Goal: Information Seeking & Learning: Learn about a topic

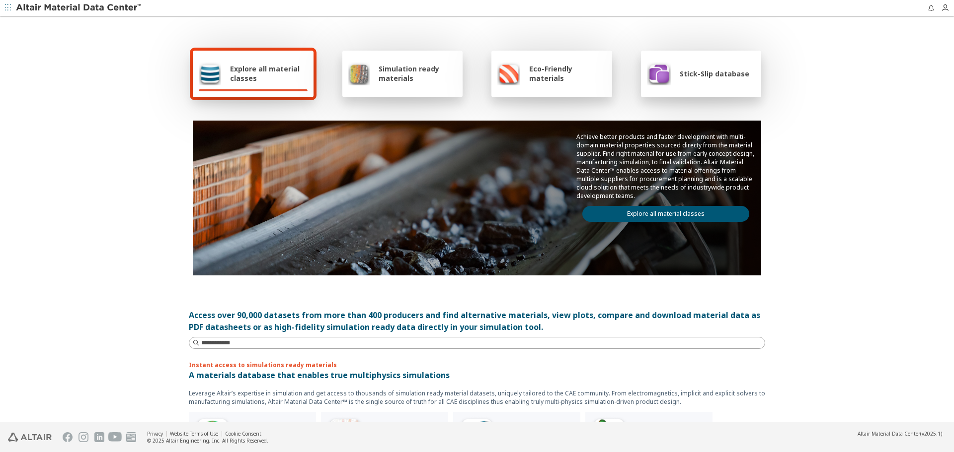
click at [690, 211] on link "Explore all material classes" at bounding box center [665, 214] width 167 height 16
click at [690, 210] on link "Explore all material classes" at bounding box center [665, 214] width 167 height 16
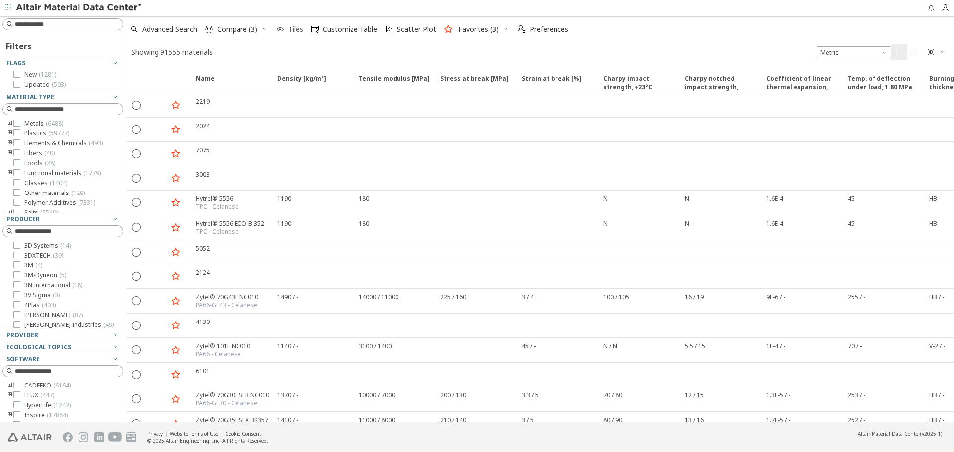
click at [288, 31] on span "Tiles" at bounding box center [295, 29] width 15 height 7
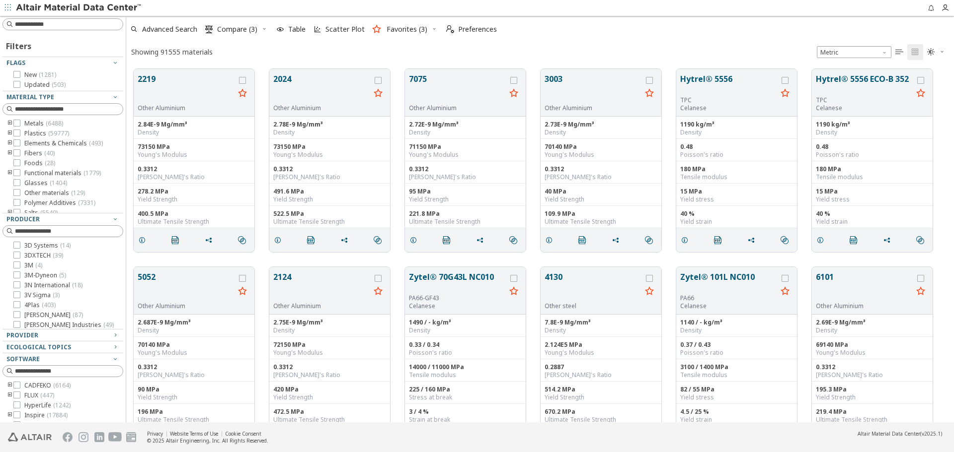
scroll to position [354, 820]
click at [186, 32] on span "Advanced Search" at bounding box center [169, 29] width 55 height 7
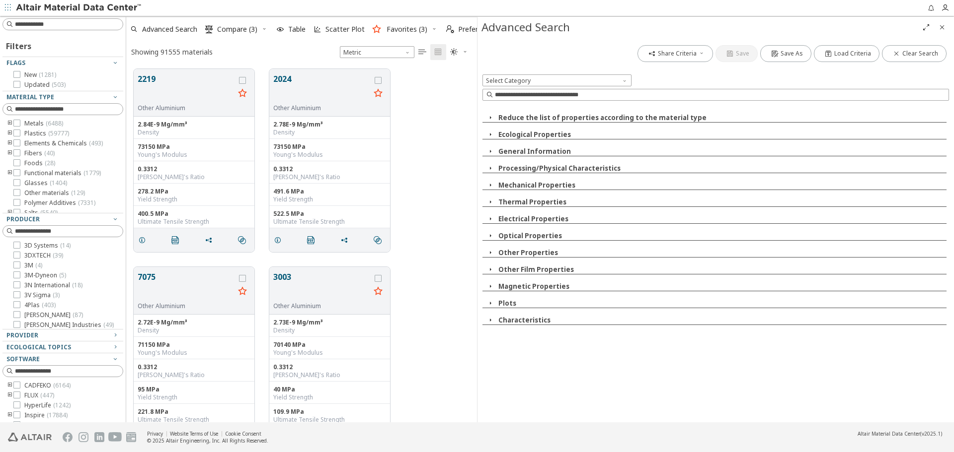
scroll to position [354, 343]
click at [518, 323] on button "Characteristics" at bounding box center [524, 320] width 52 height 9
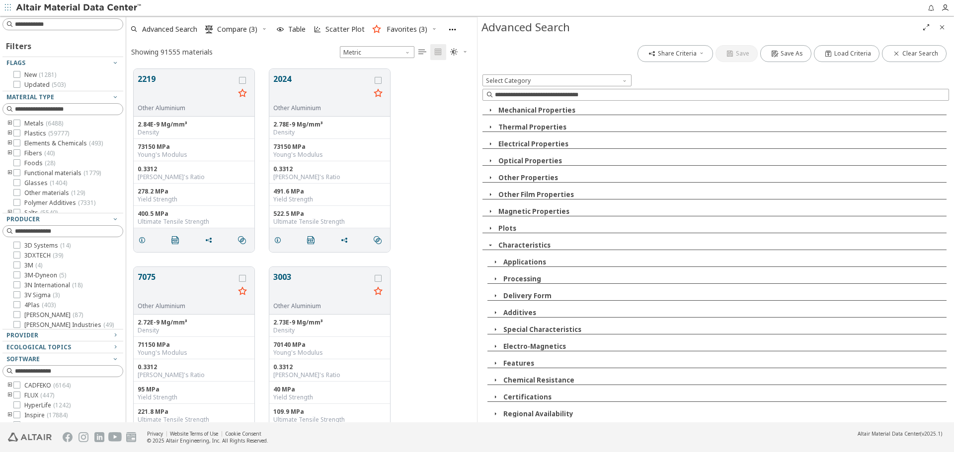
scroll to position [76, 0]
click at [537, 261] on button "Applications" at bounding box center [524, 260] width 43 height 9
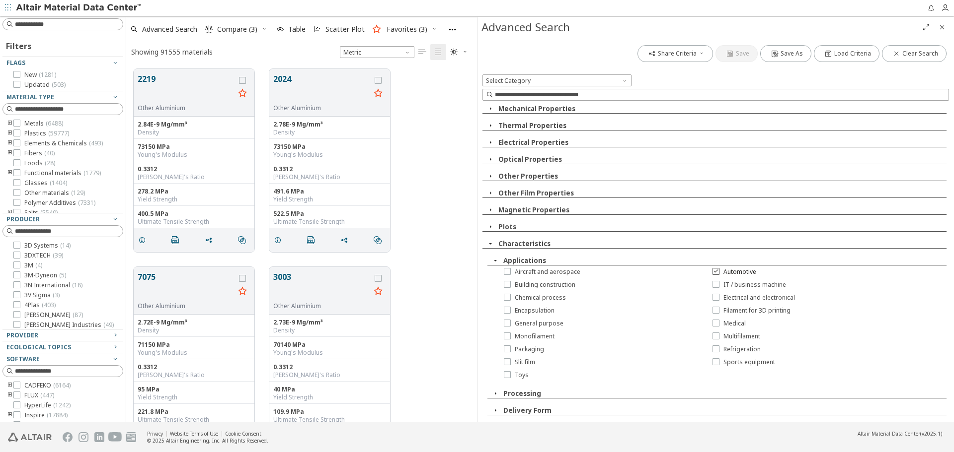
click at [733, 270] on span "Automotive" at bounding box center [739, 272] width 33 height 8
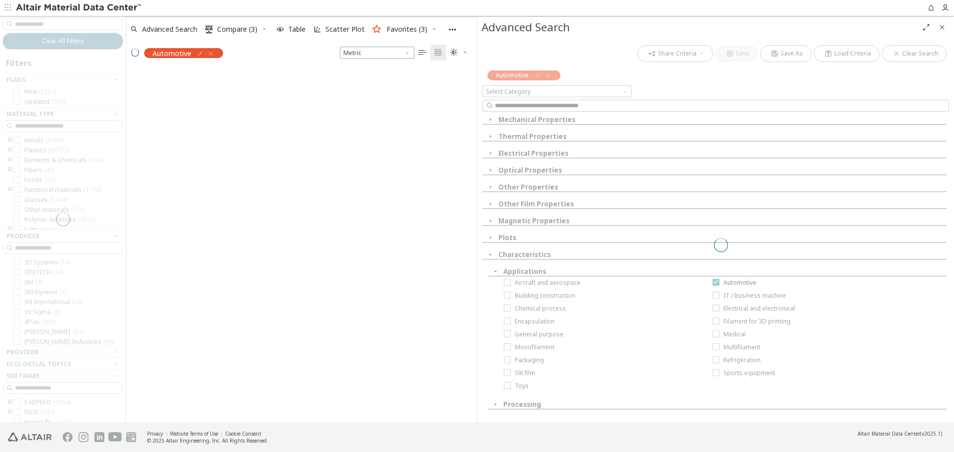
scroll to position [352, 343]
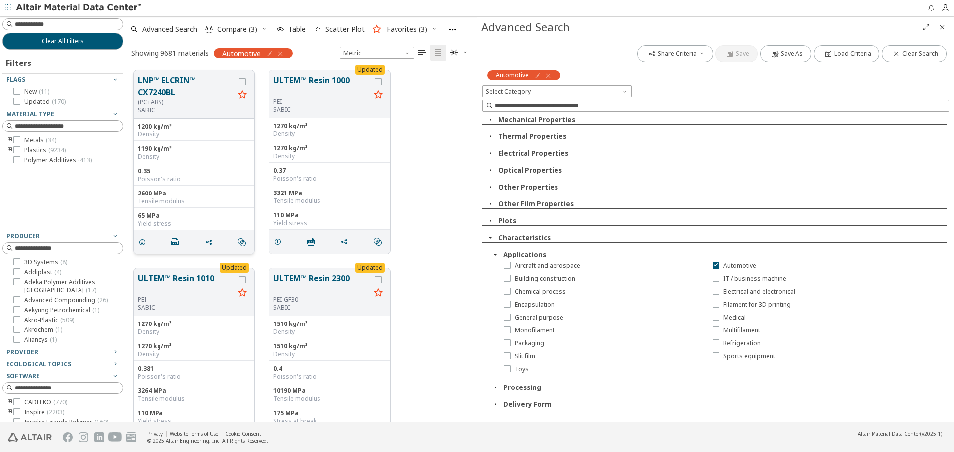
click at [188, 87] on button "LNP™ ELCRIN™ CX7240BL" at bounding box center [186, 86] width 97 height 24
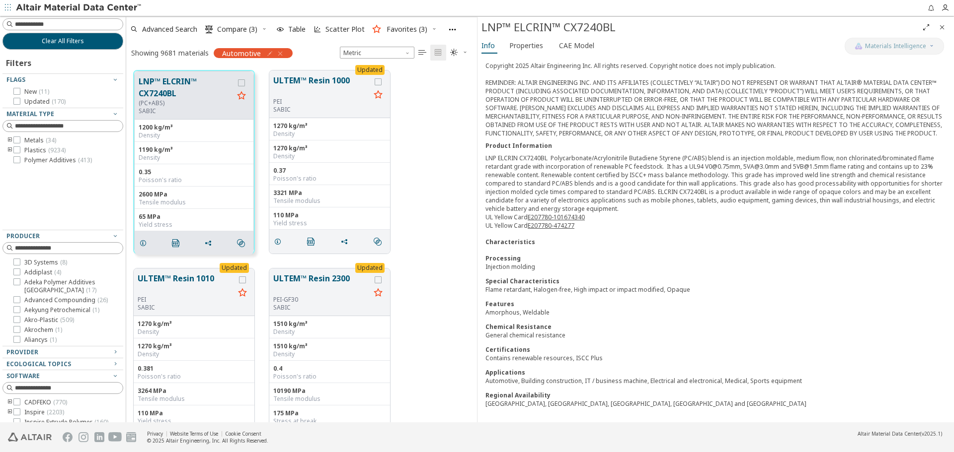
scroll to position [308, 0]
drag, startPoint x: 485, startPoint y: 376, endPoint x: 523, endPoint y: 375, distance: 38.2
click at [523, 375] on div "Material Type Plastics > Polymer > PC Polymer Family (PC+ABS) Producer SABIC DI…" at bounding box center [715, 89] width 476 height 667
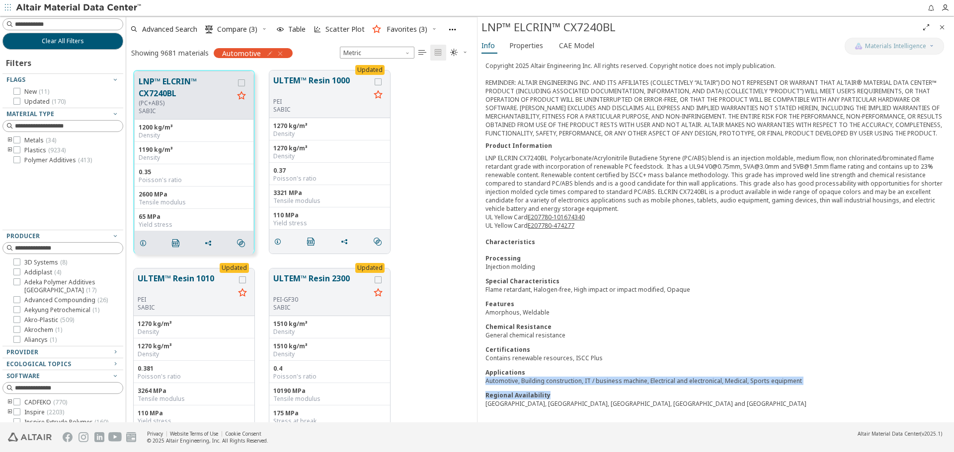
drag, startPoint x: 487, startPoint y: 381, endPoint x: 766, endPoint y: 386, distance: 279.6
click at [766, 386] on div "Processing Injection molding Special Characteristics Flame retardant, Halogen-f…" at bounding box center [715, 331] width 460 height 154
click at [811, 380] on div "Automotive, Building construction, IT / business machine, Electrical and electr…" at bounding box center [715, 381] width 460 height 8
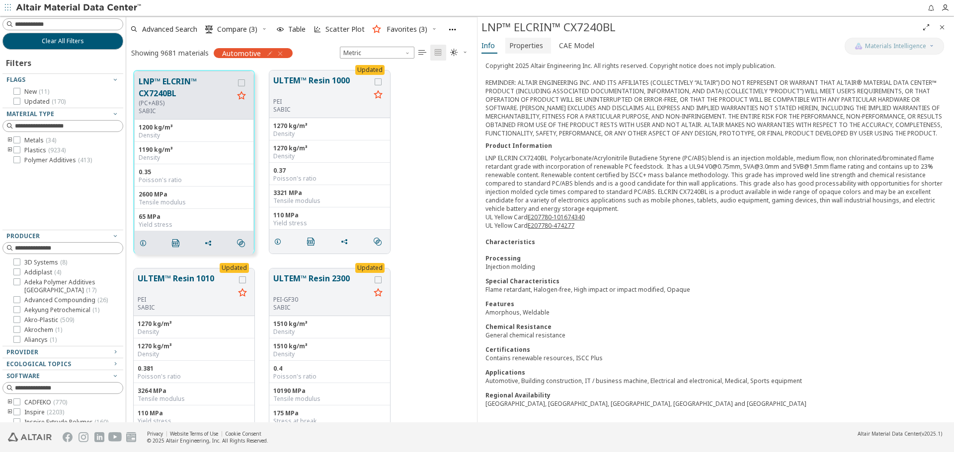
click at [525, 50] on span "Properties" at bounding box center [526, 46] width 34 height 16
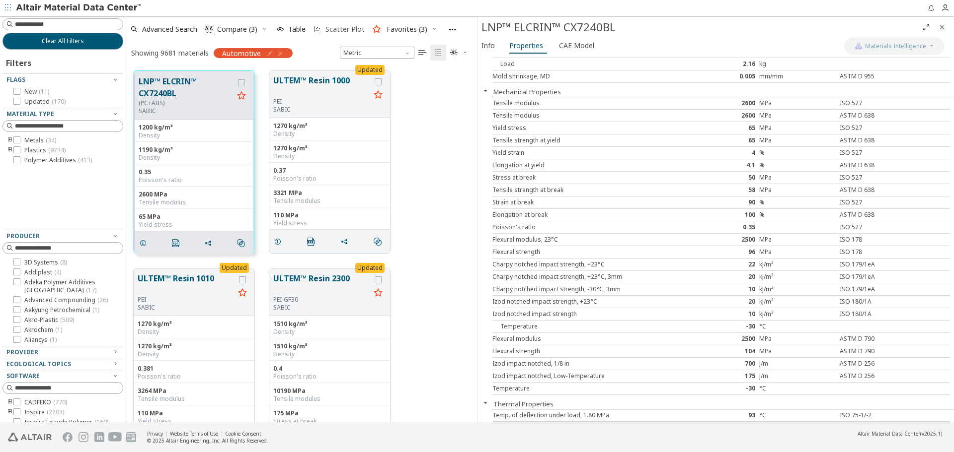
scroll to position [50, 0]
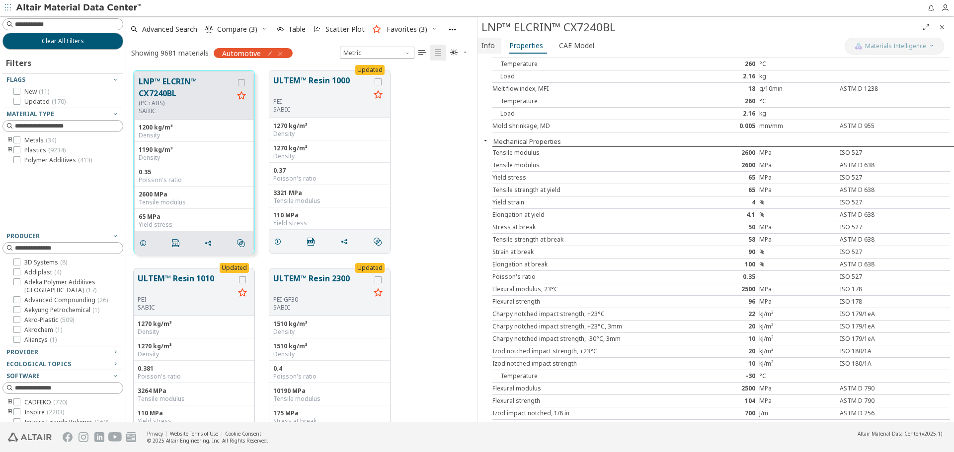
click at [483, 50] on span "Info" at bounding box center [487, 46] width 13 height 16
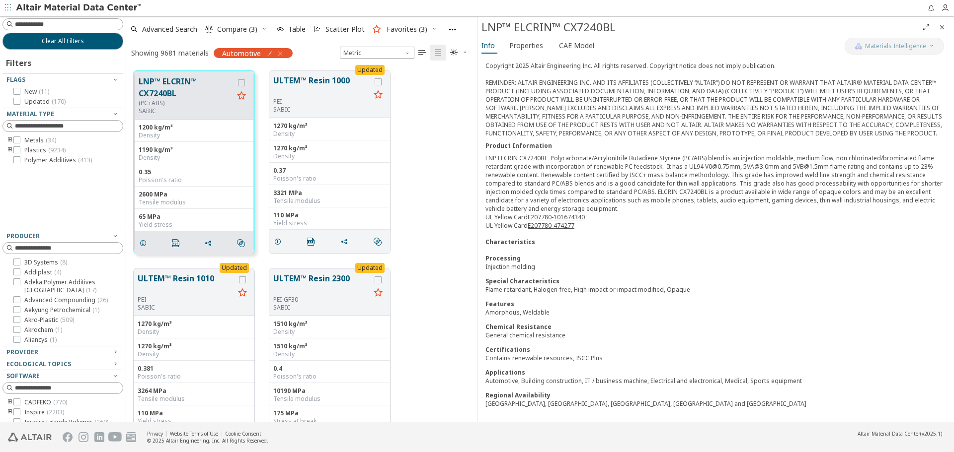
scroll to position [308, 0]
click at [91, 37] on button "Clear All Filters" at bounding box center [62, 41] width 121 height 17
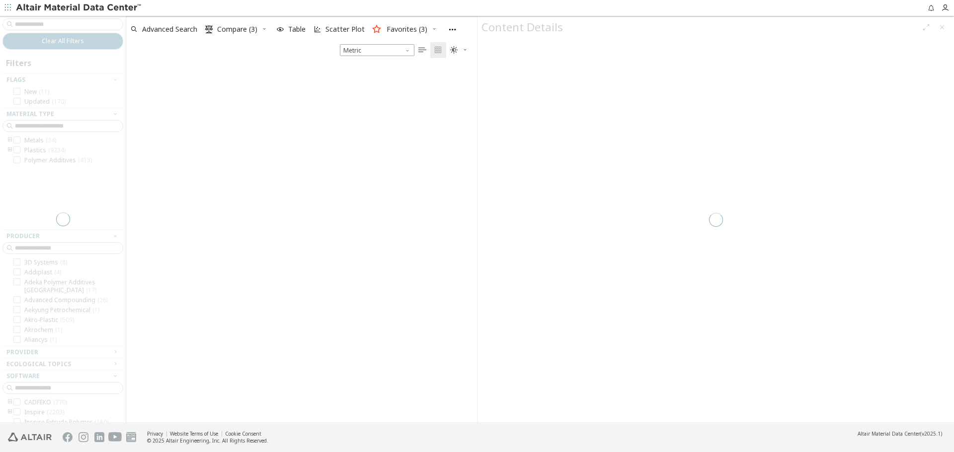
scroll to position [357, 343]
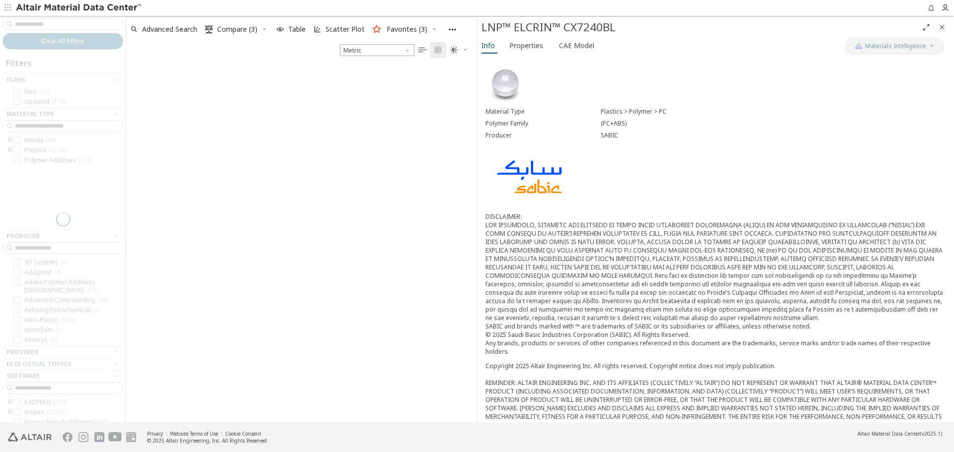
click at [940, 28] on icon "Close" at bounding box center [942, 27] width 8 height 8
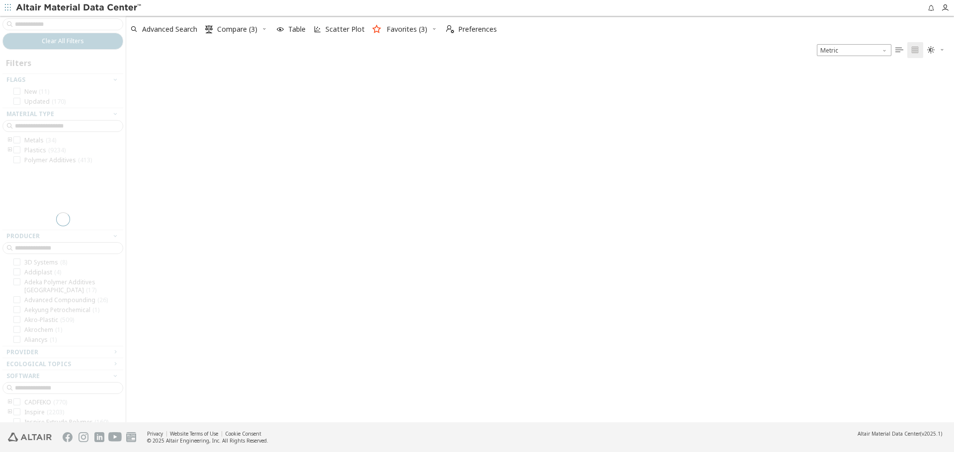
scroll to position [8, 8]
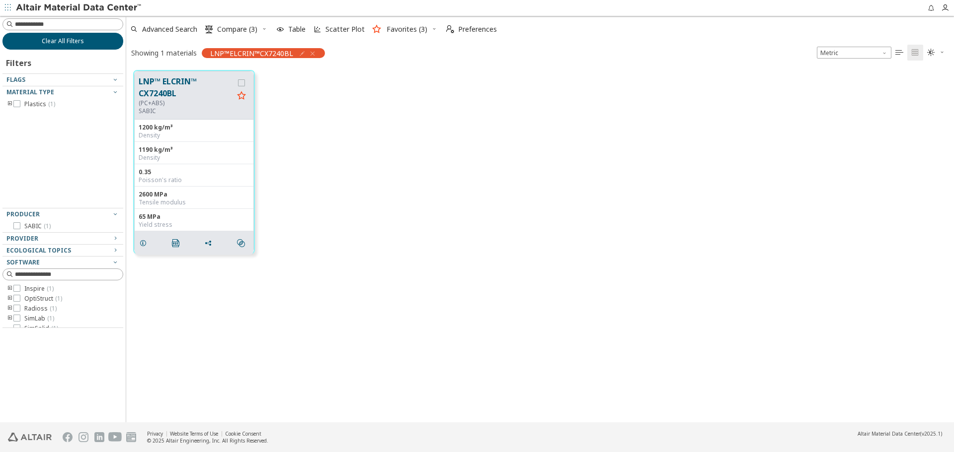
click at [102, 45] on button "Clear All Filters" at bounding box center [62, 41] width 121 height 17
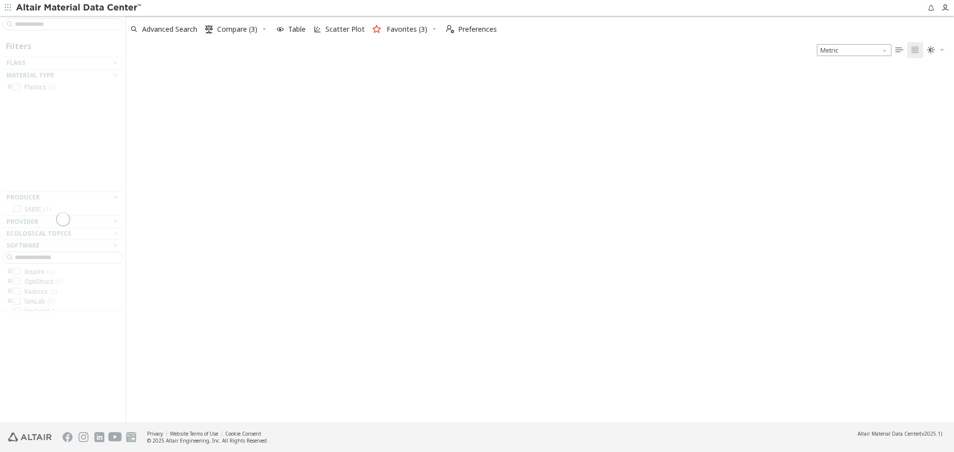
scroll to position [357, 820]
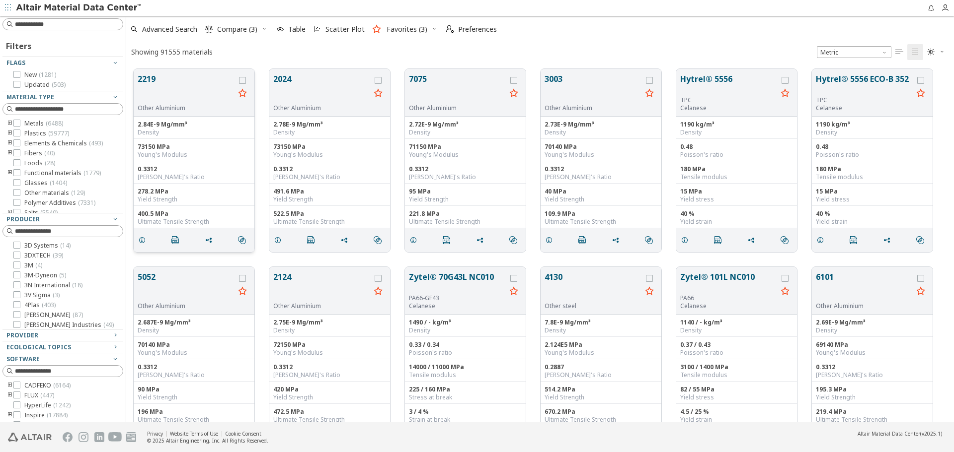
click at [159, 82] on button "2219" at bounding box center [186, 88] width 97 height 31
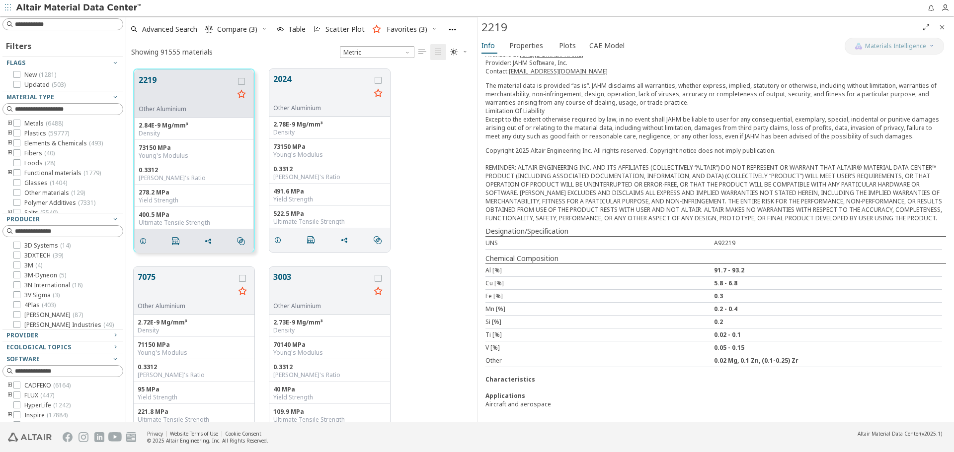
scroll to position [146, 0]
drag, startPoint x: 490, startPoint y: 242, endPoint x: 517, endPoint y: 240, distance: 26.4
click at [517, 240] on div "UNS" at bounding box center [599, 243] width 228 height 8
click at [518, 240] on div "UNS" at bounding box center [599, 243] width 228 height 8
click at [64, 23] on input at bounding box center [69, 24] width 108 height 10
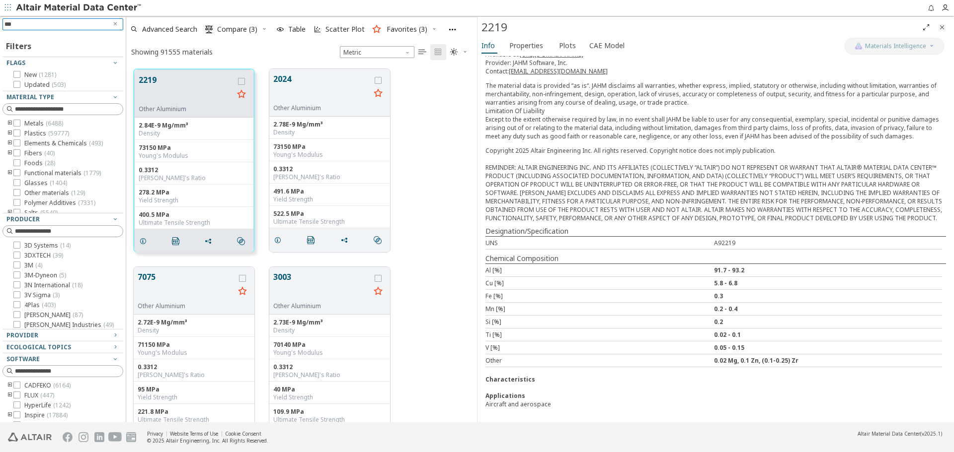
type input "****"
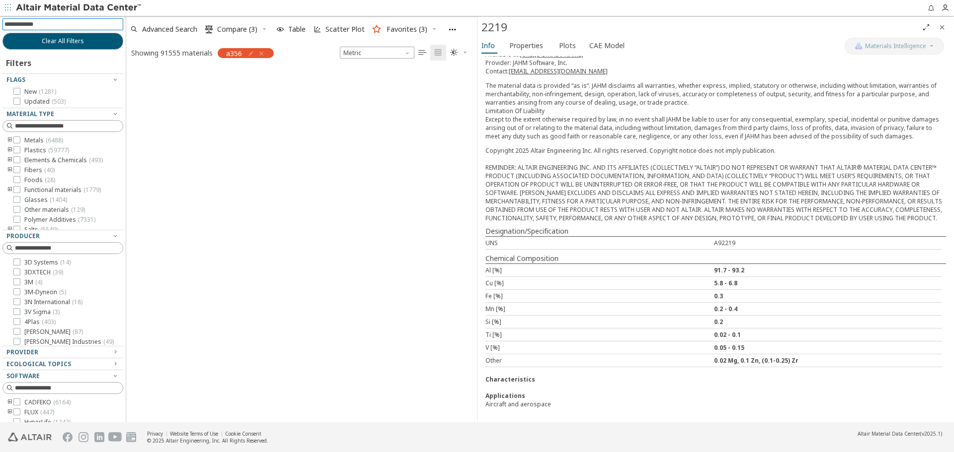
scroll to position [352, 343]
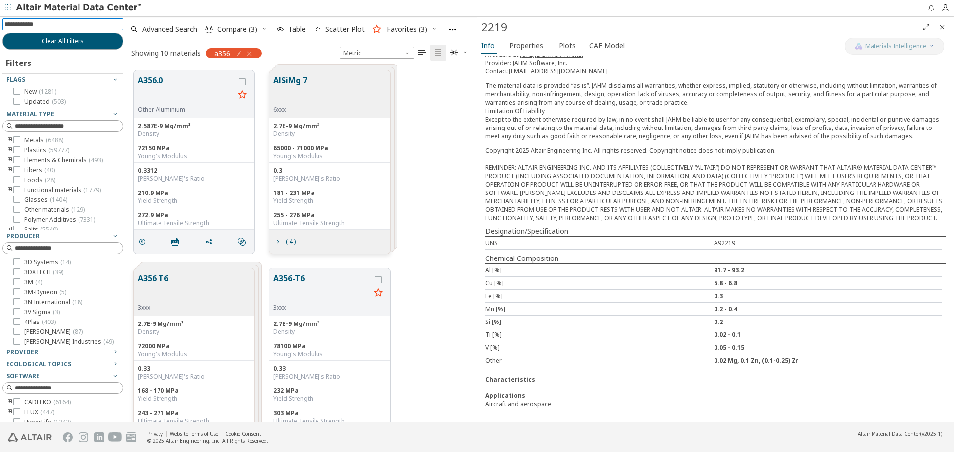
drag, startPoint x: 941, startPoint y: 28, endPoint x: 930, endPoint y: 25, distance: 11.0
click at [941, 28] on icon "Close" at bounding box center [942, 27] width 8 height 8
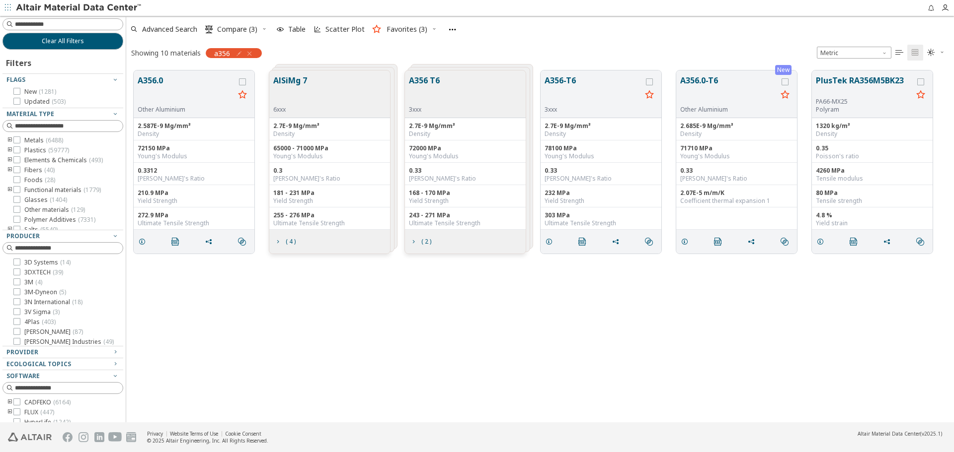
scroll to position [352, 820]
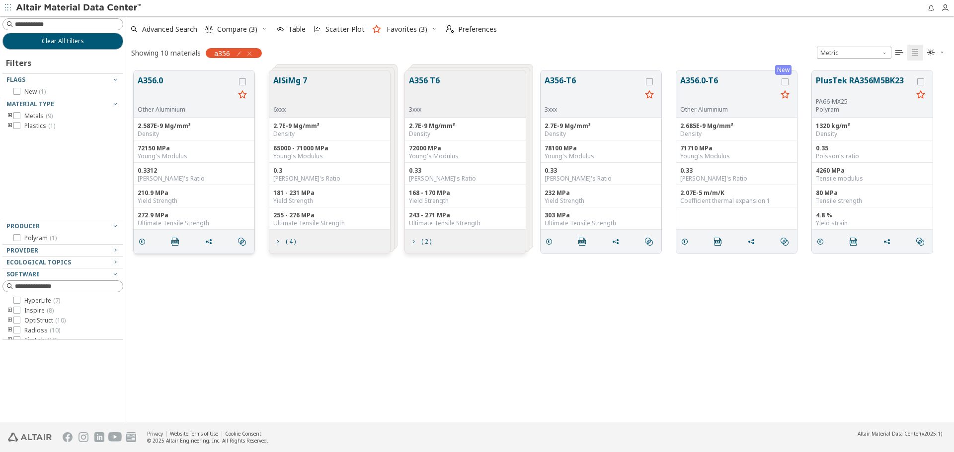
click at [162, 82] on button "A356.0" at bounding box center [186, 89] width 97 height 31
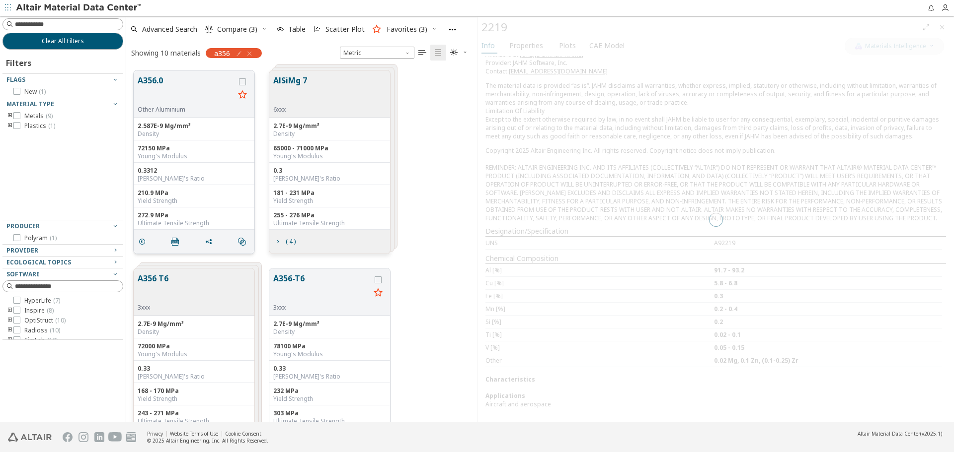
scroll to position [352, 343]
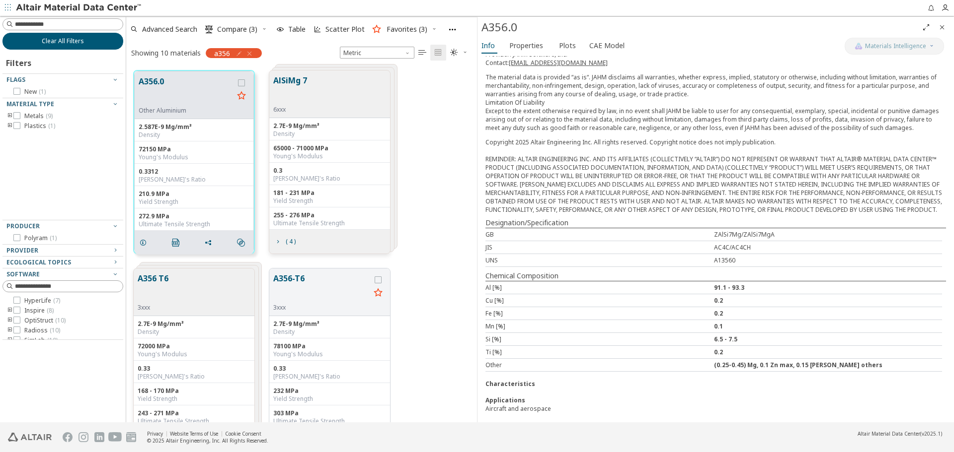
click at [106, 47] on button "Clear All Filters" at bounding box center [62, 41] width 121 height 17
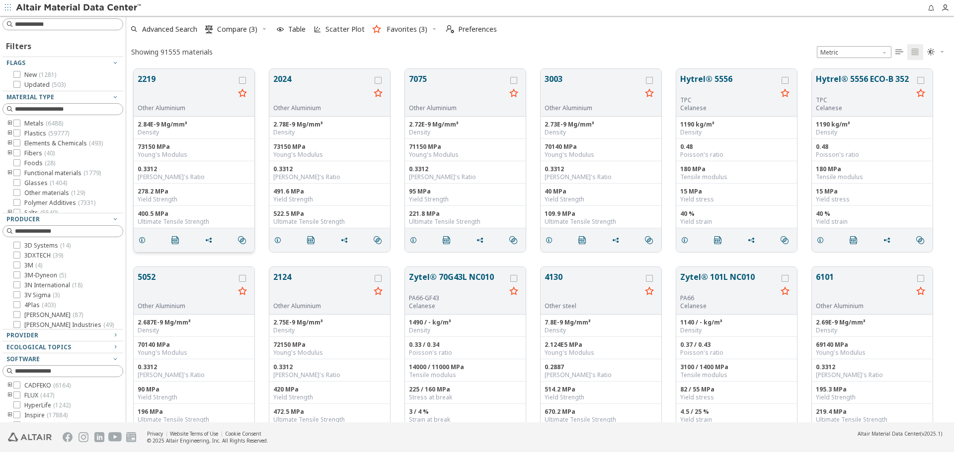
scroll to position [354, 820]
click at [439, 283] on button "Zytel® 70G43L NC010" at bounding box center [457, 282] width 97 height 23
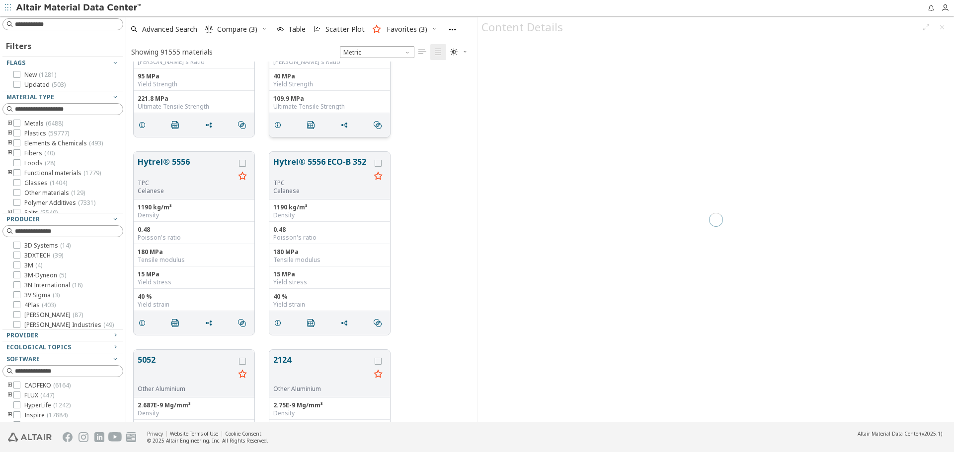
scroll to position [348, 0]
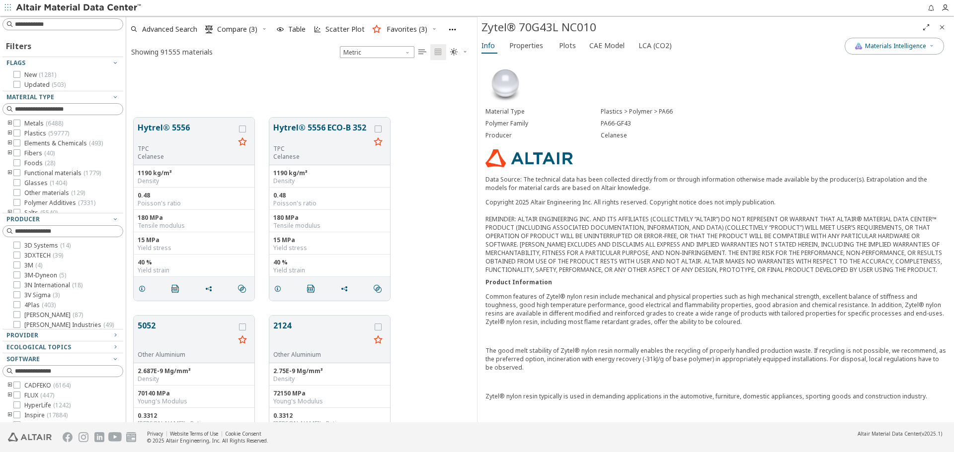
scroll to position [633, 0]
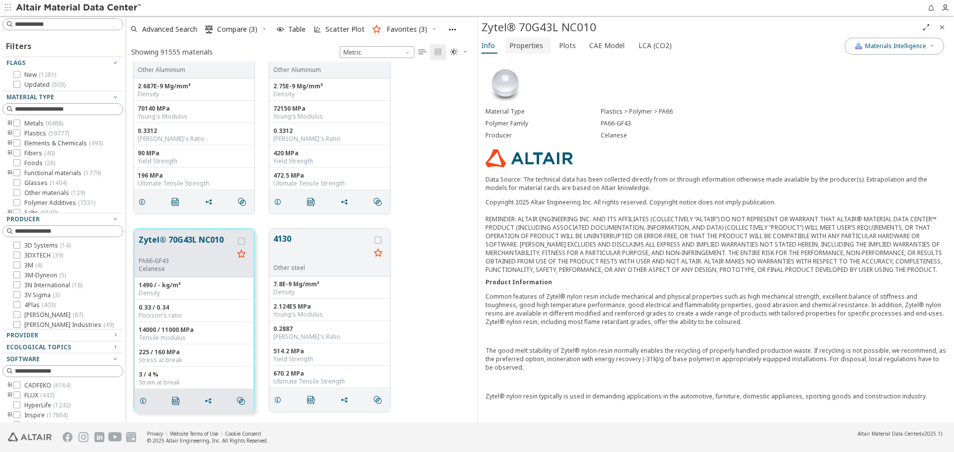
click at [524, 46] on span "Properties" at bounding box center [526, 46] width 34 height 16
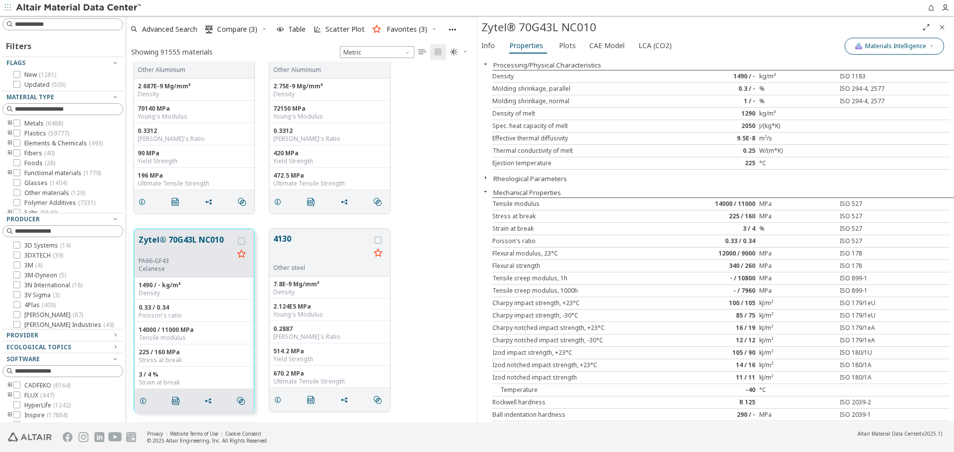
click at [930, 47] on icon "button" at bounding box center [931, 46] width 6 height 6
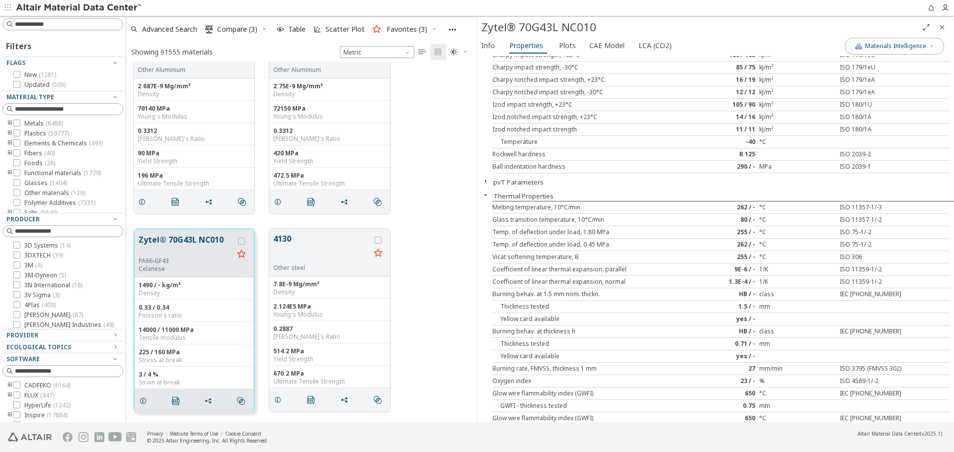
scroll to position [298, 0]
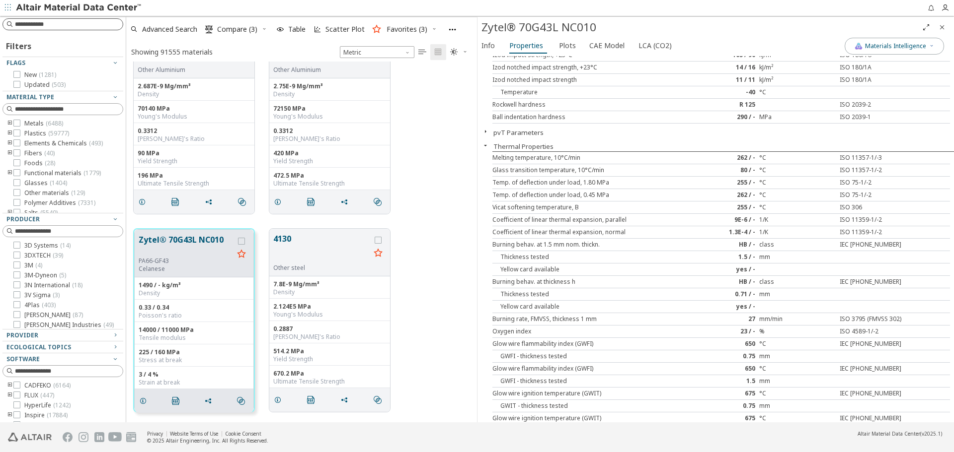
click at [37, 25] on input at bounding box center [69, 24] width 108 height 10
type input "****"
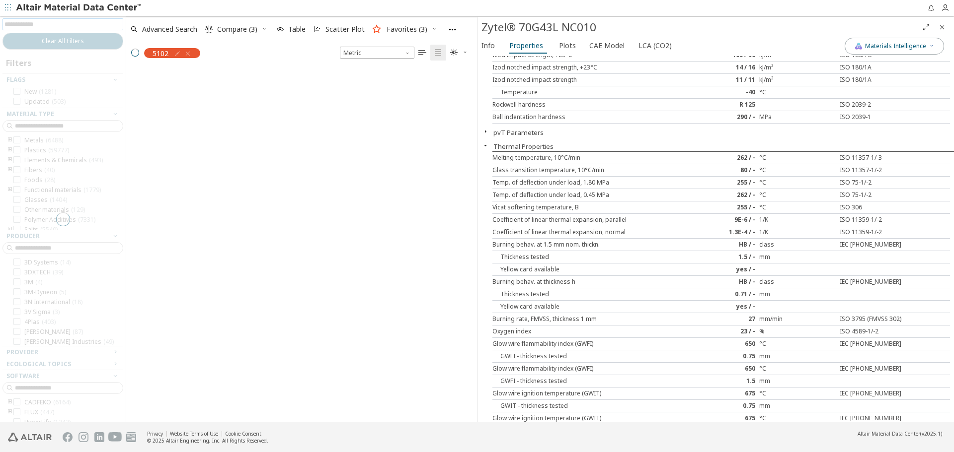
click at [944, 28] on icon "Close" at bounding box center [942, 27] width 8 height 8
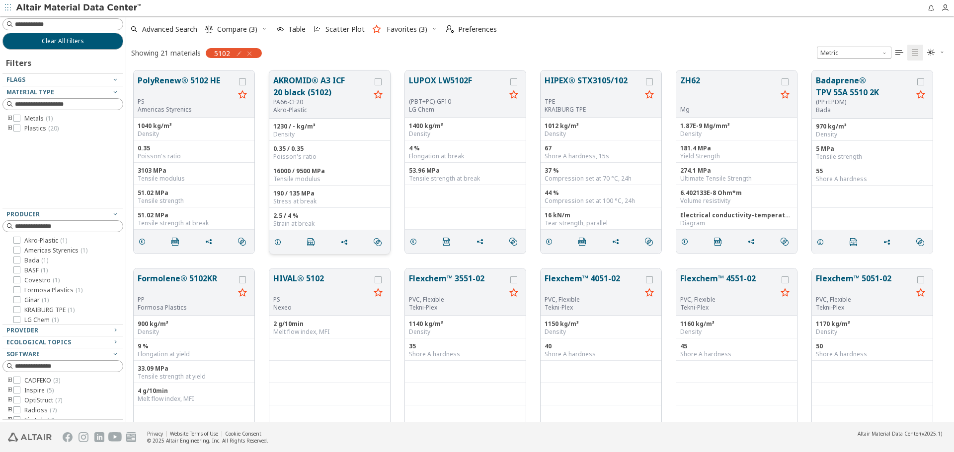
scroll to position [50, 0]
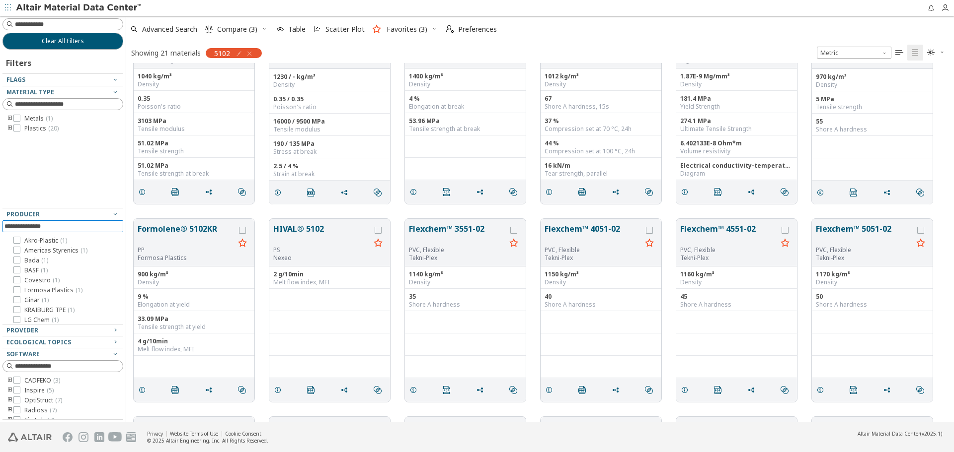
click at [62, 227] on input at bounding box center [63, 226] width 119 height 11
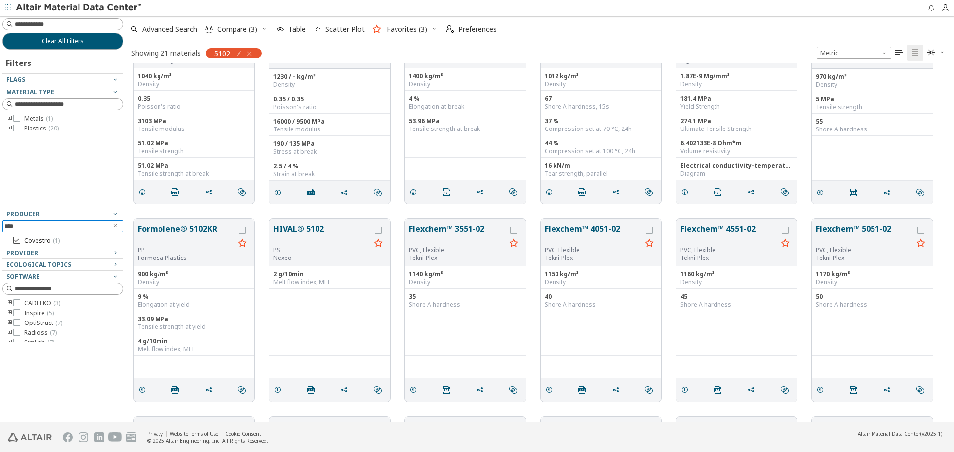
type input "****"
click at [47, 239] on span "Covestro ( 1 )" at bounding box center [41, 241] width 35 height 8
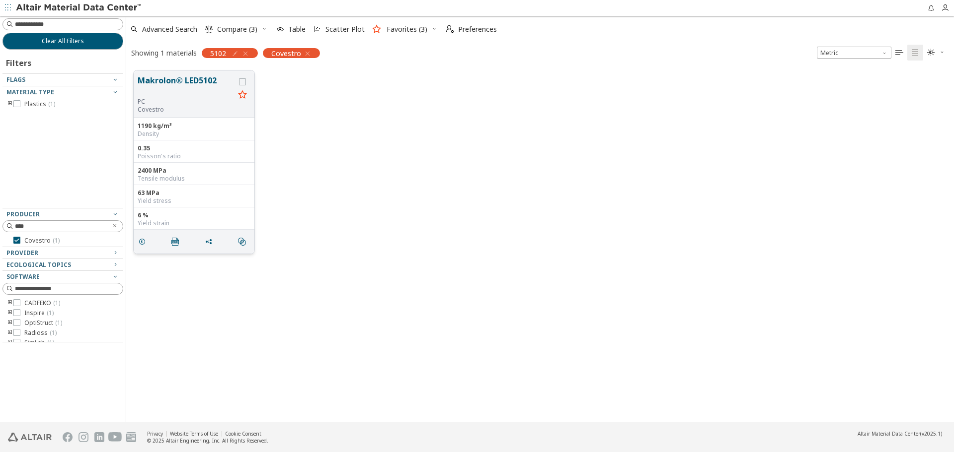
click at [164, 90] on button "Makrolon® LED5102" at bounding box center [186, 85] width 97 height 23
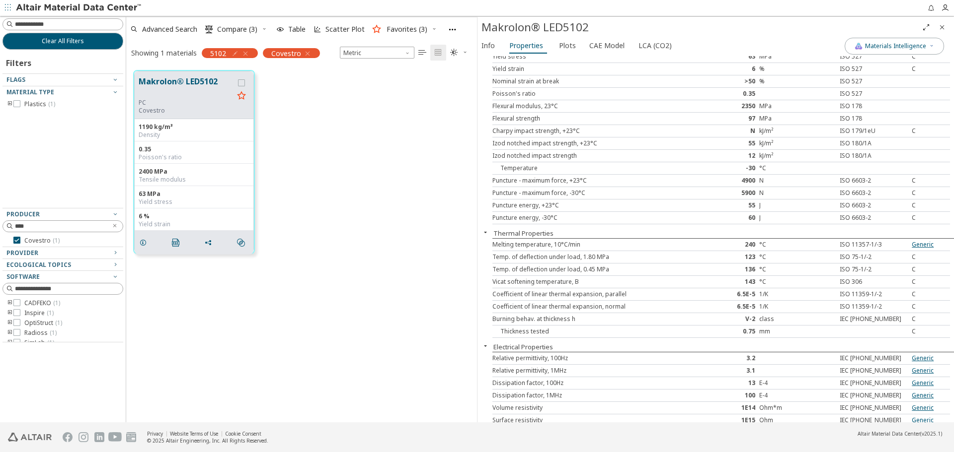
scroll to position [136, 0]
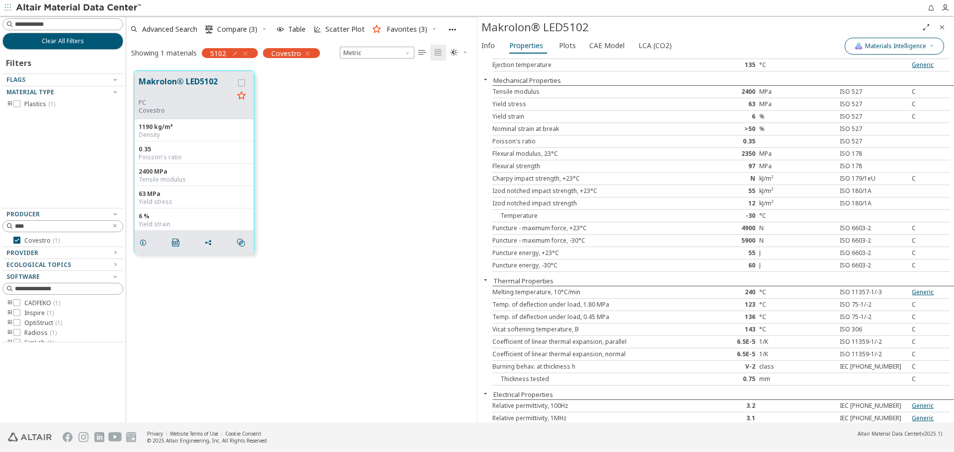
click at [932, 49] on icon "button" at bounding box center [931, 46] width 6 height 8
click at [853, 107] on span "button" at bounding box center [856, 110] width 6 height 6
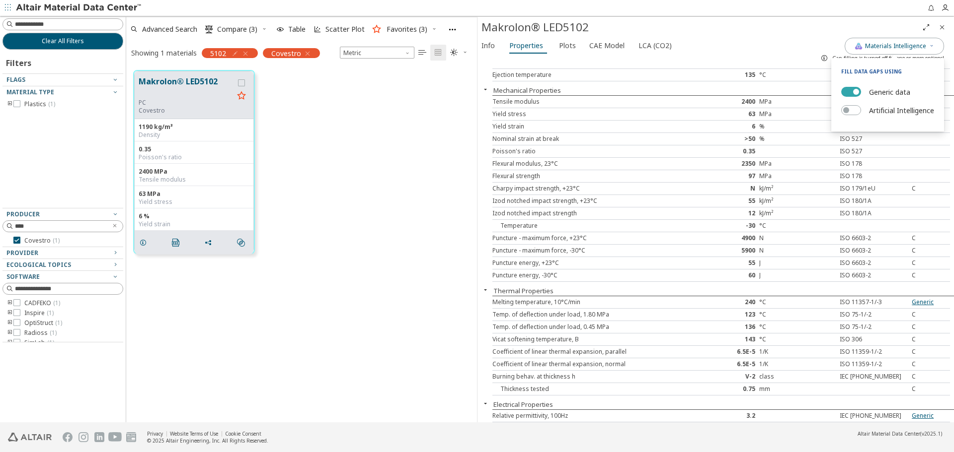
click at [851, 95] on button "Generic data" at bounding box center [851, 92] width 20 height 10
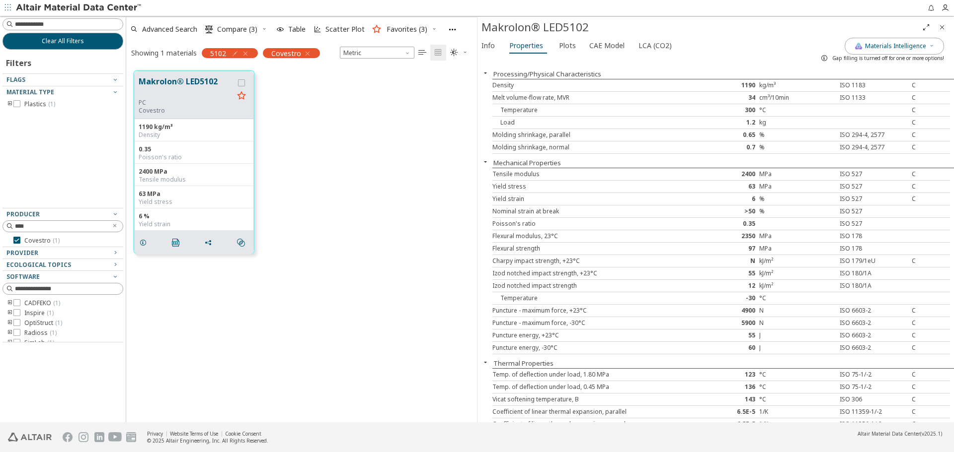
scroll to position [0, 0]
click at [823, 262] on div "kJ/m²" at bounding box center [797, 262] width 76 height 8
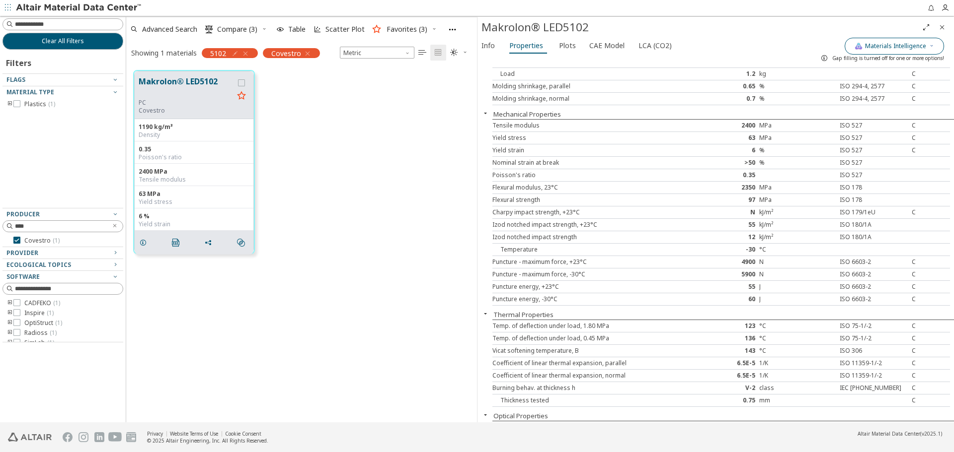
click at [924, 49] on span "Materials Intelligence" at bounding box center [895, 46] width 61 height 8
click at [848, 93] on button "Generic data" at bounding box center [851, 92] width 20 height 10
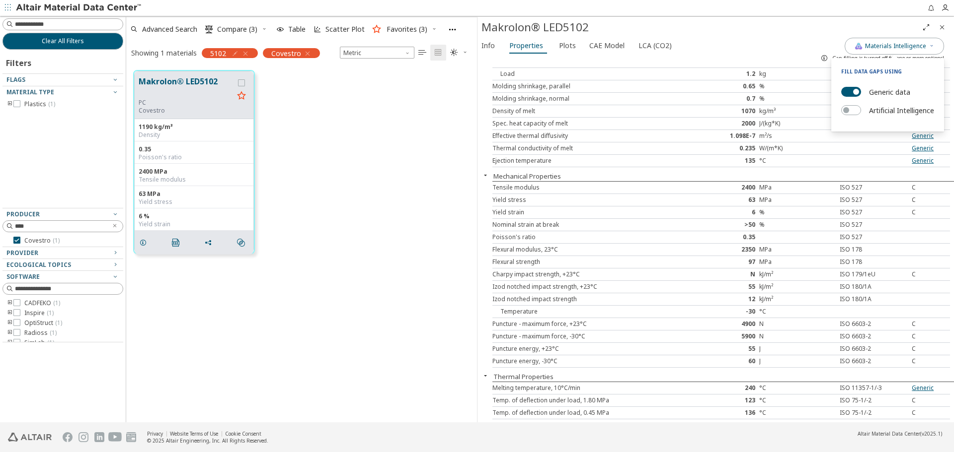
click at [773, 146] on div "W/(m*K)" at bounding box center [797, 149] width 76 height 8
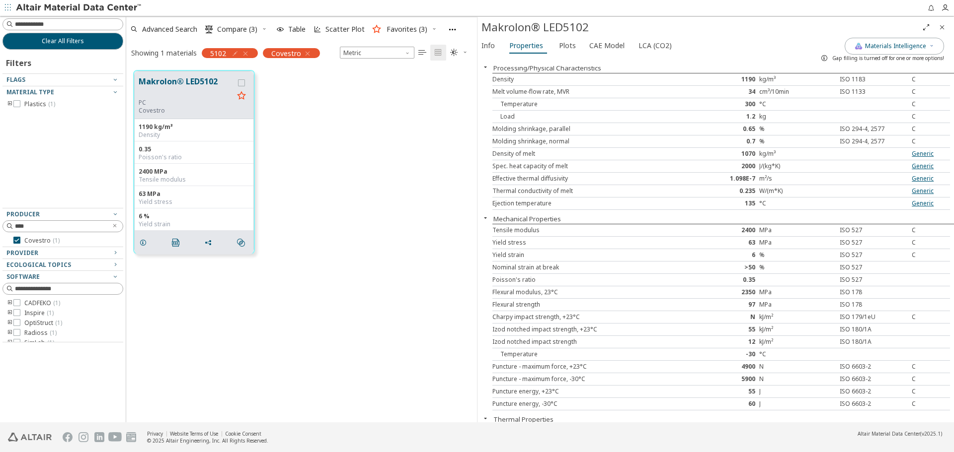
scroll to position [0, 0]
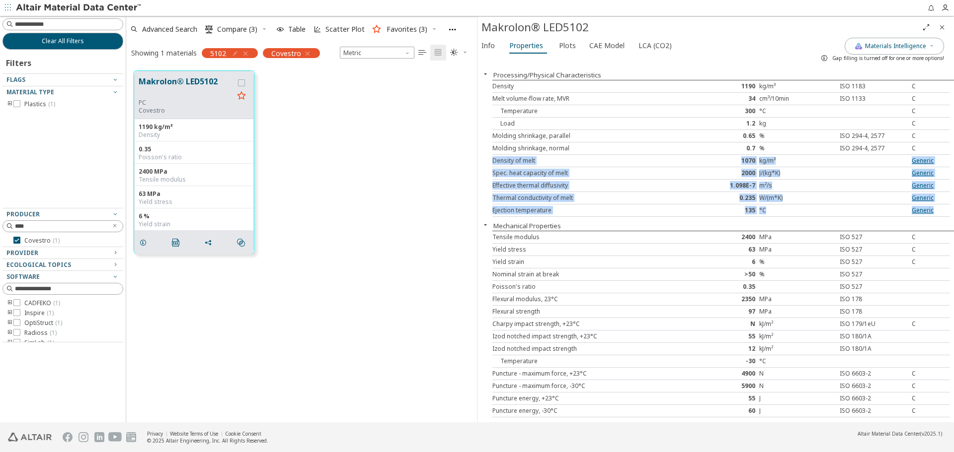
drag, startPoint x: 493, startPoint y: 161, endPoint x: 948, endPoint y: 214, distance: 458.0
click at [948, 214] on div "Processing/Physical Characteristics Density 1190 kg/m³ ISO 1183 C Melt volume-f…" at bounding box center [715, 244] width 476 height 357
click at [937, 214] on div "Generic" at bounding box center [930, 211] width 38 height 8
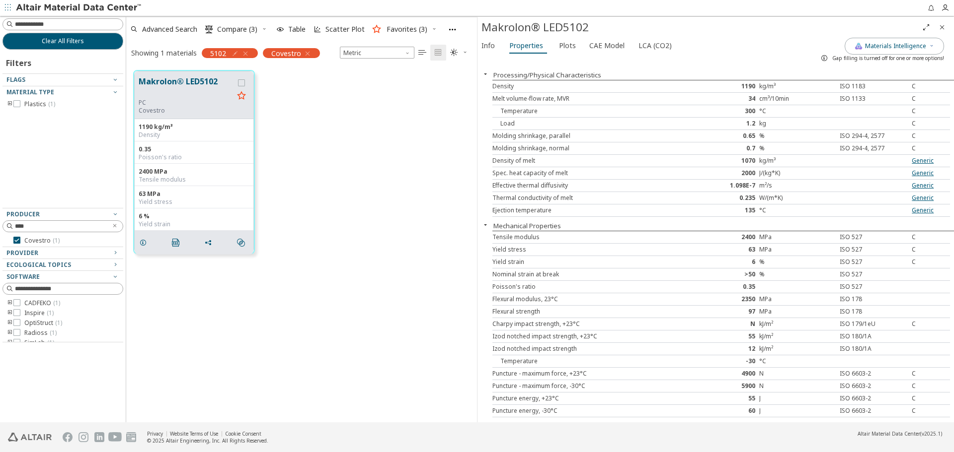
click at [910, 50] on div "Gap filling is turned off for one or more options!" at bounding box center [880, 58] width 128 height 16
click at [928, 48] on icon "button" at bounding box center [931, 46] width 6 height 6
click at [842, 169] on div at bounding box center [873, 173] width 76 height 8
click at [921, 49] on span "Materials Intelligence" at bounding box center [895, 46] width 61 height 8
click at [825, 171] on div "J/(kg*K)" at bounding box center [797, 173] width 76 height 8
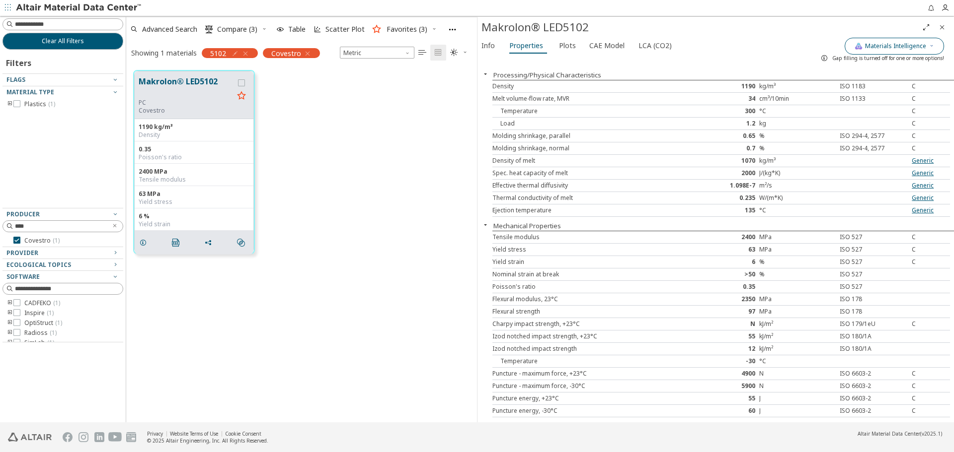
click at [900, 42] on span "Materials Intelligence" at bounding box center [895, 46] width 61 height 8
click at [852, 88] on button "Generic data" at bounding box center [851, 92] width 20 height 10
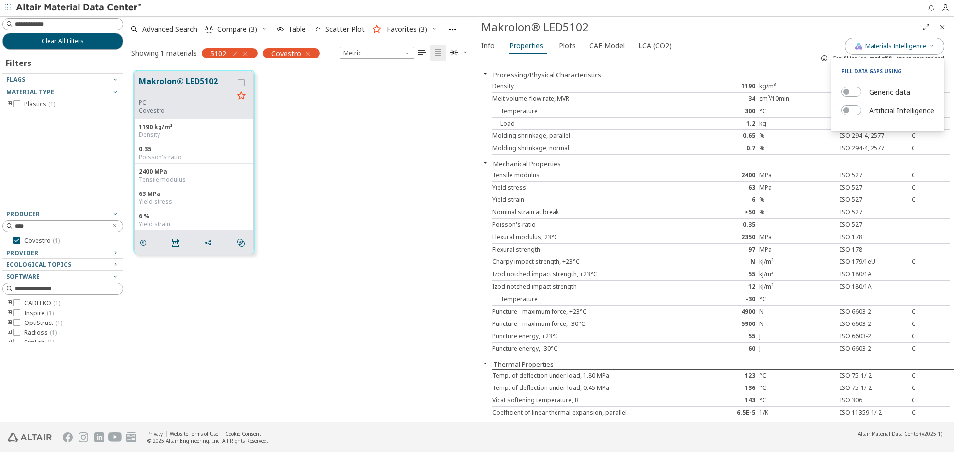
click at [602, 124] on div "Load" at bounding box center [587, 124] width 191 height 8
click at [929, 50] on div "Gap filling is turned off for one or more options!" at bounding box center [880, 58] width 128 height 16
click at [929, 48] on icon "button" at bounding box center [931, 46] width 6 height 6
click at [857, 163] on div "Mechanical Properties" at bounding box center [715, 164] width 476 height 10
click at [934, 45] on button "Materials Intelligence" at bounding box center [893, 46] width 99 height 17
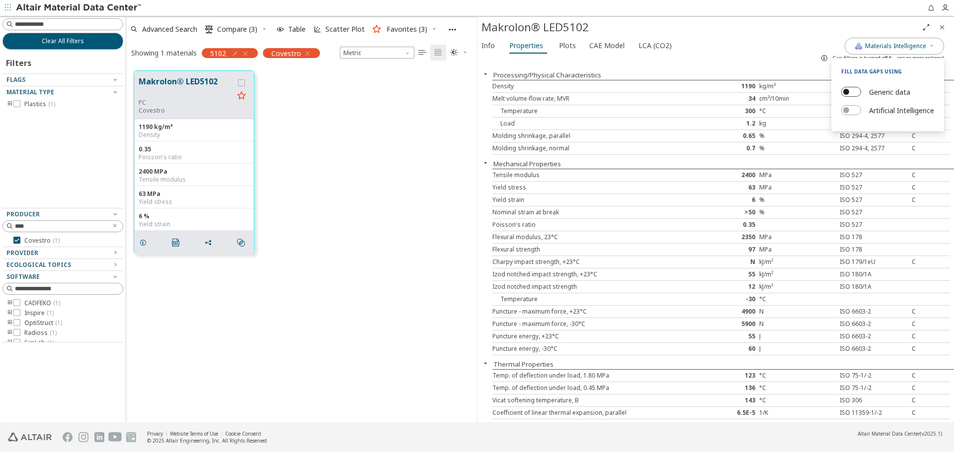
click at [850, 88] on button "Generic data" at bounding box center [851, 92] width 20 height 10
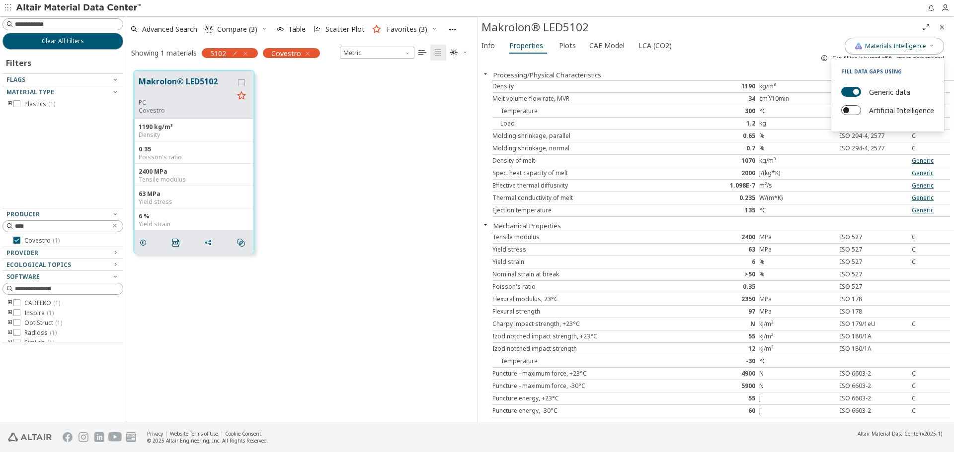
click at [849, 111] on button "Artificial Intelligence" at bounding box center [851, 110] width 20 height 10
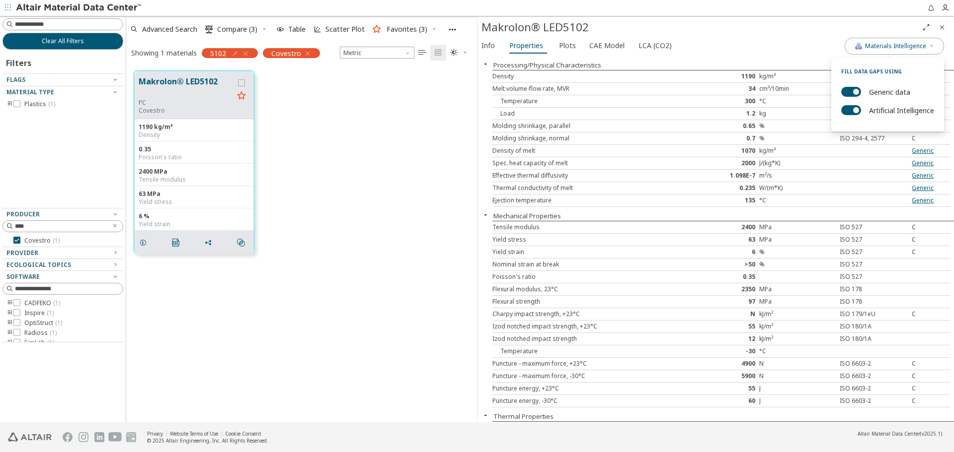
click at [944, 27] on icon "Close" at bounding box center [942, 27] width 8 height 8
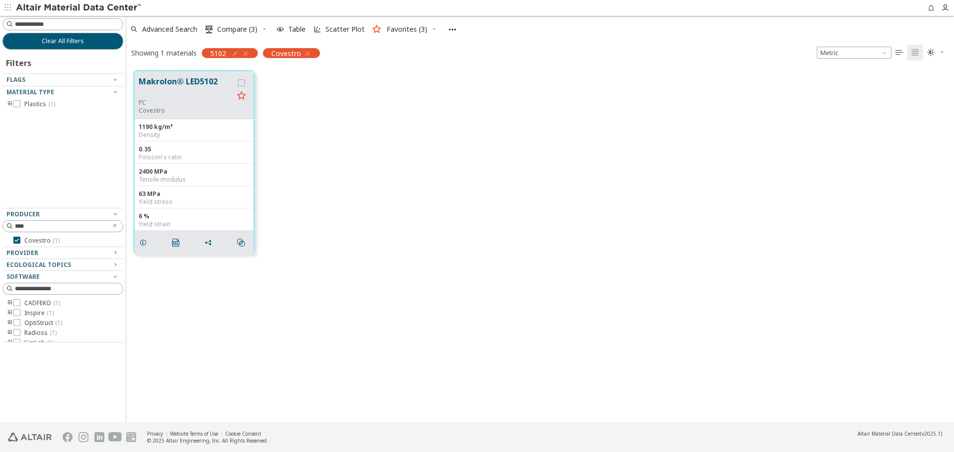
scroll to position [352, 820]
click at [458, 23] on span " Preferences" at bounding box center [471, 29] width 55 height 22
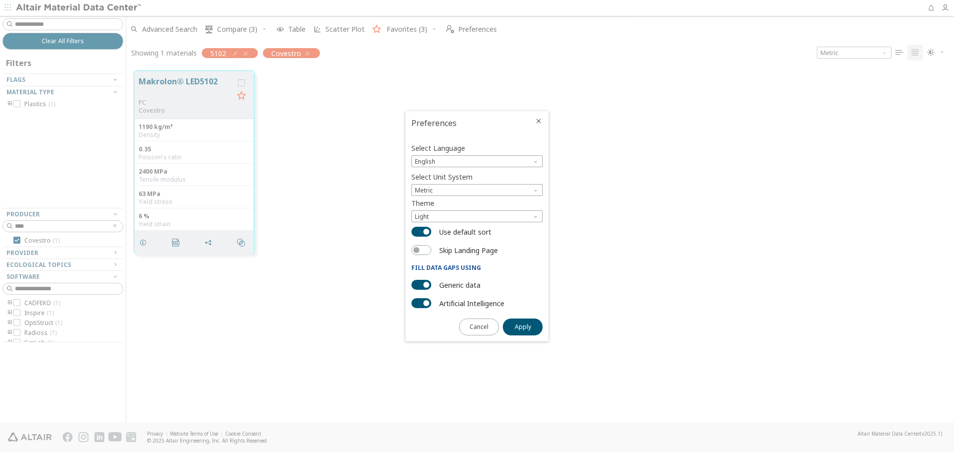
click at [539, 120] on icon "Close" at bounding box center [538, 121] width 8 height 8
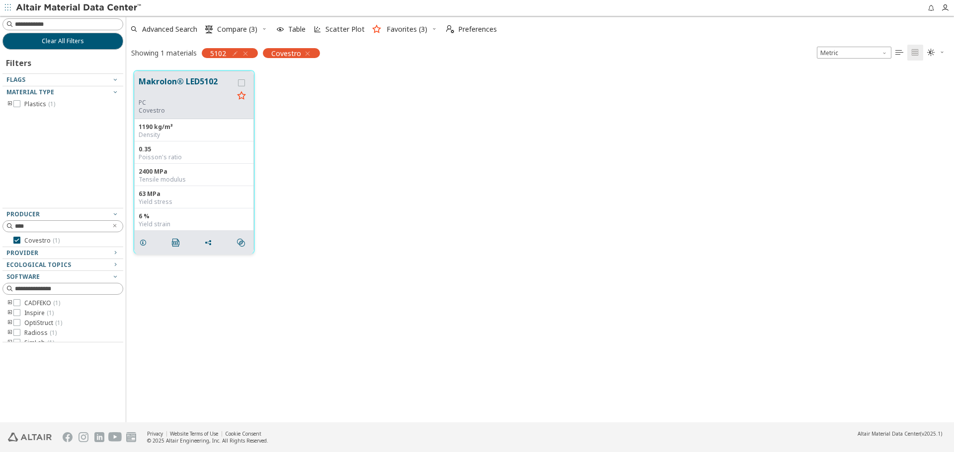
click at [172, 84] on button "Makrolon® LED5102" at bounding box center [186, 86] width 95 height 23
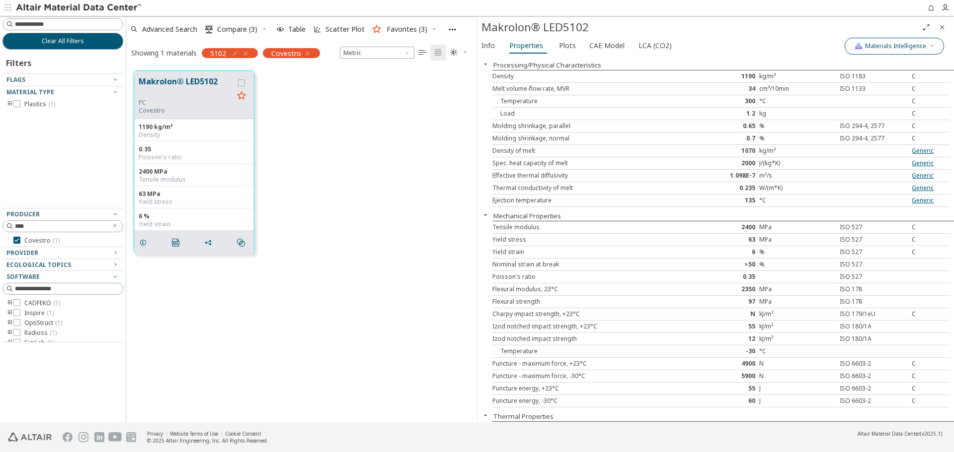
click at [909, 43] on span "Materials Intelligence" at bounding box center [895, 46] width 61 height 8
click at [839, 155] on div "Density of melt 1070 kg/m³ Generic" at bounding box center [720, 151] width 457 height 12
click at [942, 26] on icon "Close" at bounding box center [942, 27] width 8 height 8
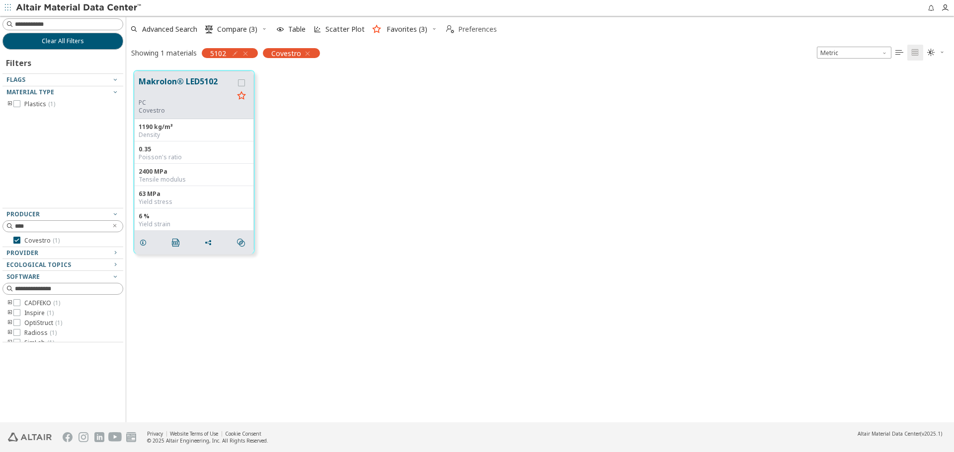
click at [482, 31] on span "Preferences" at bounding box center [477, 29] width 39 height 7
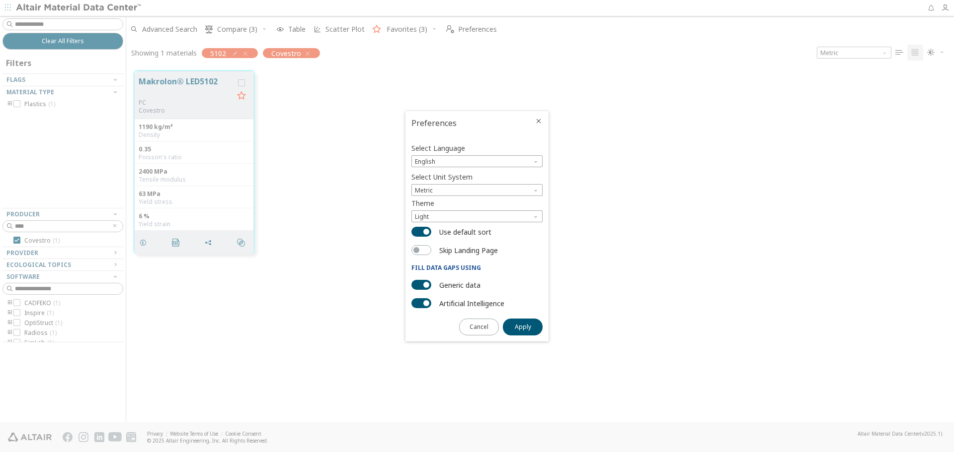
click at [538, 118] on icon "Close" at bounding box center [538, 121] width 8 height 8
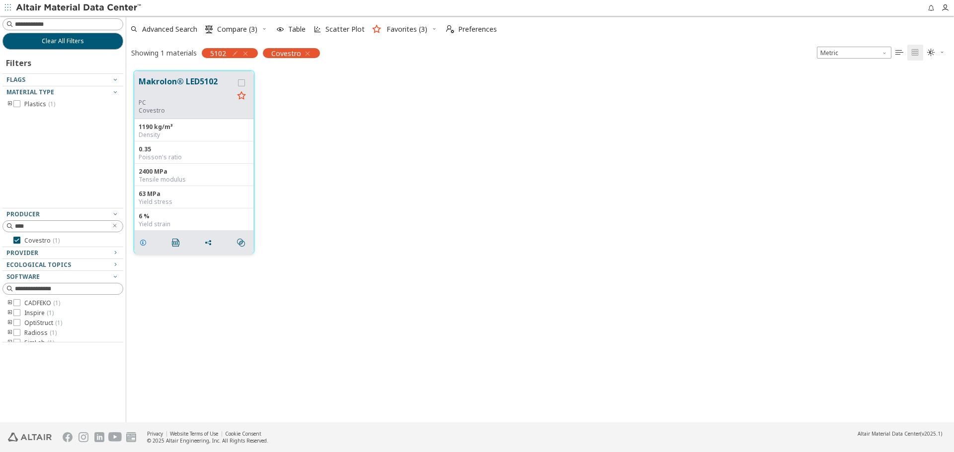
click at [142, 241] on icon "grid" at bounding box center [143, 243] width 8 height 8
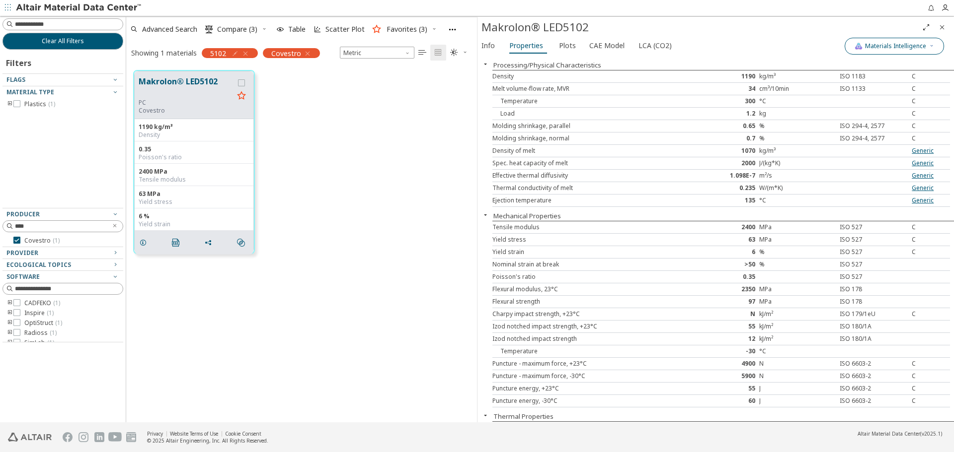
click at [910, 46] on span "Materials Intelligence" at bounding box center [895, 46] width 61 height 8
click at [568, 46] on span "Plots" at bounding box center [567, 46] width 17 height 16
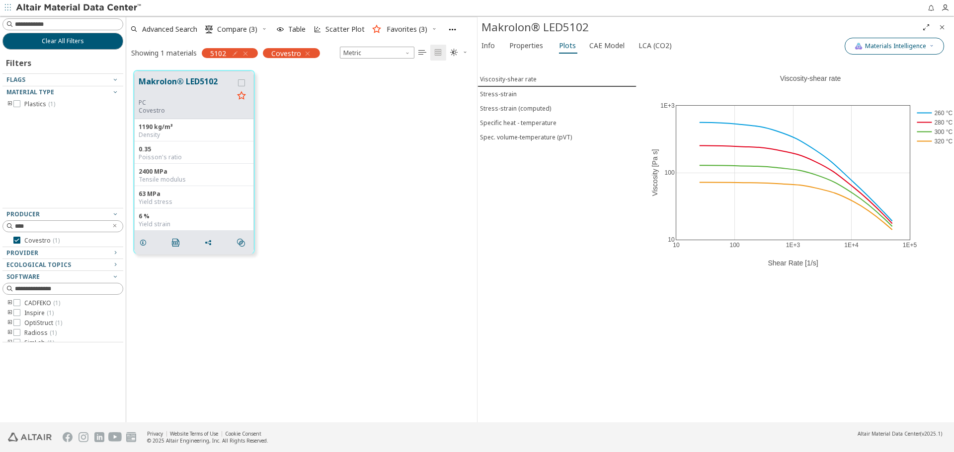
click at [905, 45] on span "Materials Intelligence" at bounding box center [895, 46] width 61 height 8
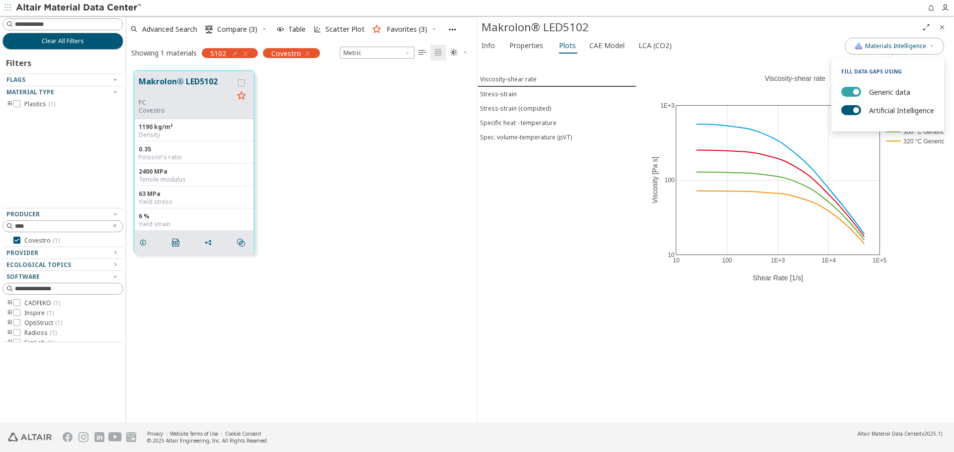
click at [856, 90] on span "button" at bounding box center [856, 92] width 6 height 6
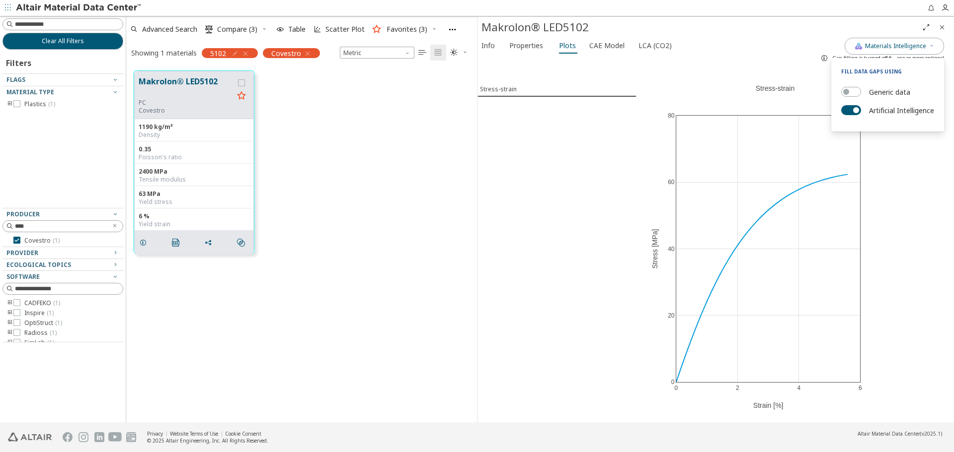
click at [603, 217] on div "Stress-strain" at bounding box center [556, 244] width 159 height 357
click at [931, 51] on div "Gap filling is turned off for one or more options!" at bounding box center [880, 58] width 128 height 16
click at [926, 48] on span "Materials Intelligence" at bounding box center [894, 46] width 80 height 8
click at [618, 160] on div "Stress-strain" at bounding box center [556, 244] width 159 height 357
click at [414, 273] on div "Makrolon® LED5102 PC Covestro 1190 kg/m³ Density 0.35 Poisson's ratio 2400 MPa …" at bounding box center [301, 243] width 351 height 360
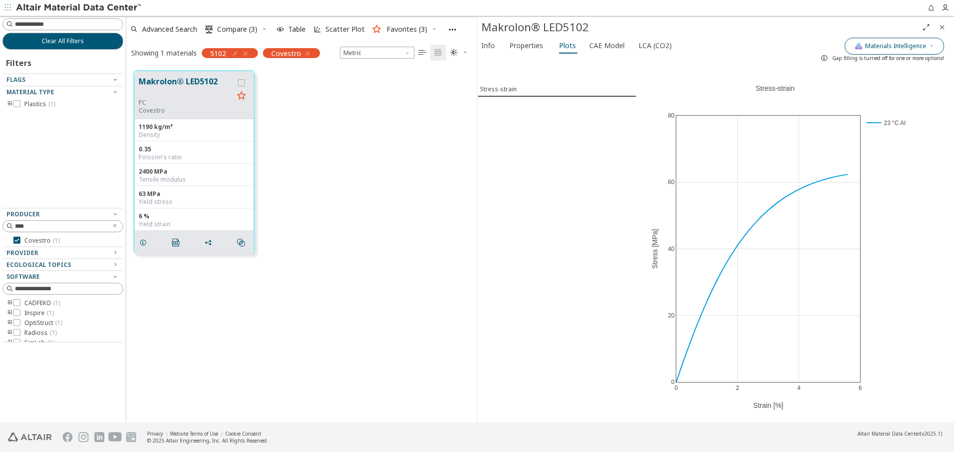
click at [927, 49] on span "Materials Intelligence" at bounding box center [894, 46] width 80 height 8
click at [99, 38] on button "Clear All Filters" at bounding box center [62, 41] width 121 height 17
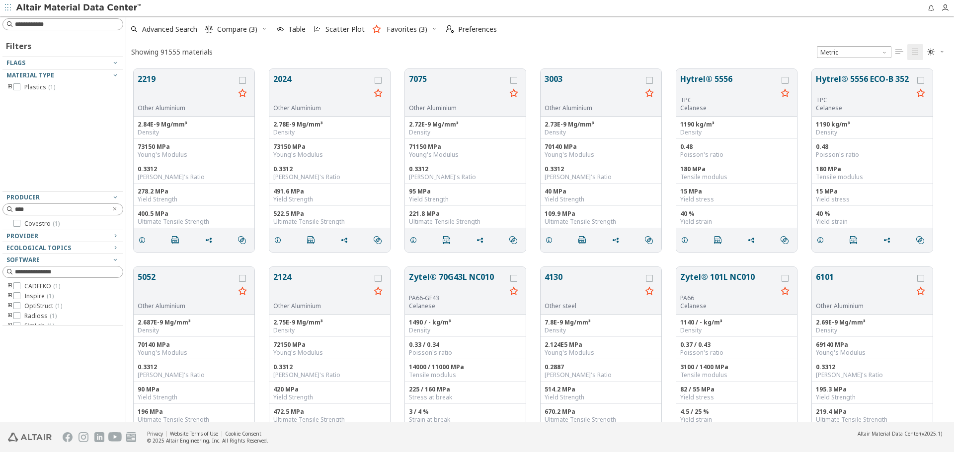
scroll to position [354, 820]
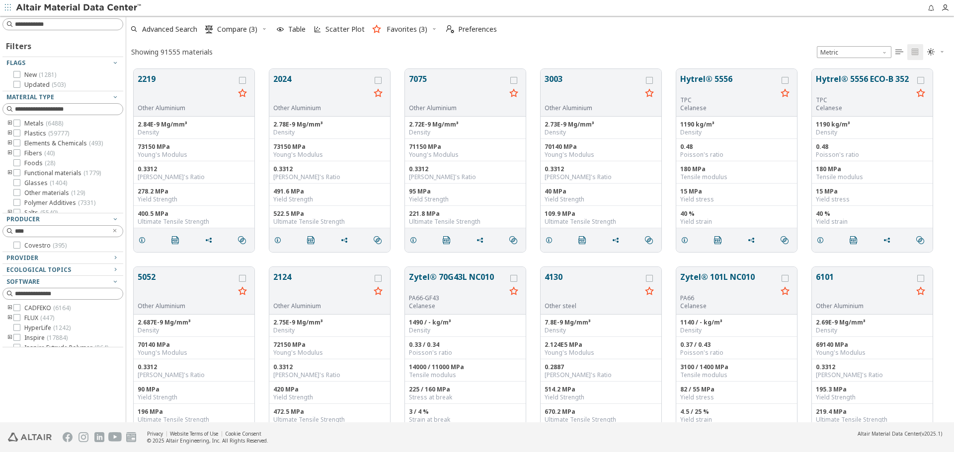
click at [10, 134] on icon "toogle group" at bounding box center [9, 134] width 7 height 8
click at [21, 141] on icon "toogle group" at bounding box center [24, 144] width 7 height 8
click at [118, 233] on span "Clear text" at bounding box center [115, 231] width 10 height 11
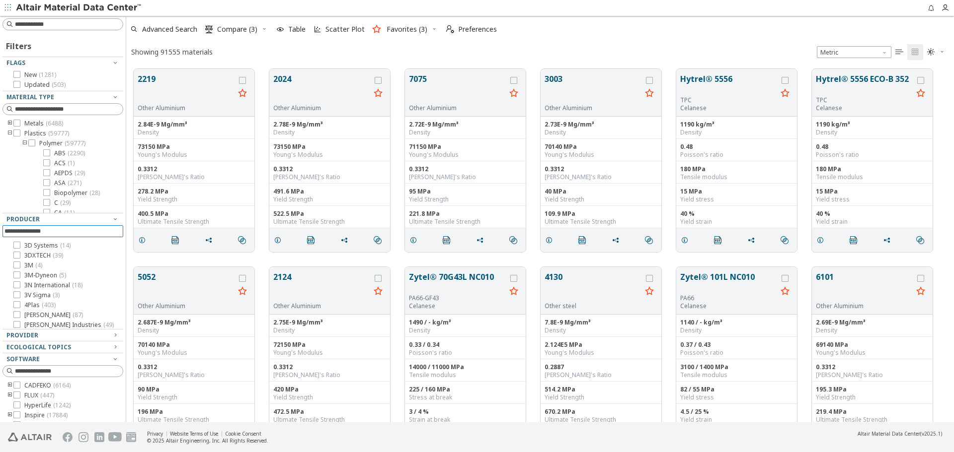
click at [123, 233] on div at bounding box center [123, 219] width 5 height 407
drag, startPoint x: 212, startPoint y: 53, endPoint x: 132, endPoint y: 56, distance: 79.5
click at [132, 56] on div "Showing 91555 materials" at bounding box center [171, 51] width 81 height 9
click at [431, 28] on icon "button" at bounding box center [434, 29] width 6 height 6
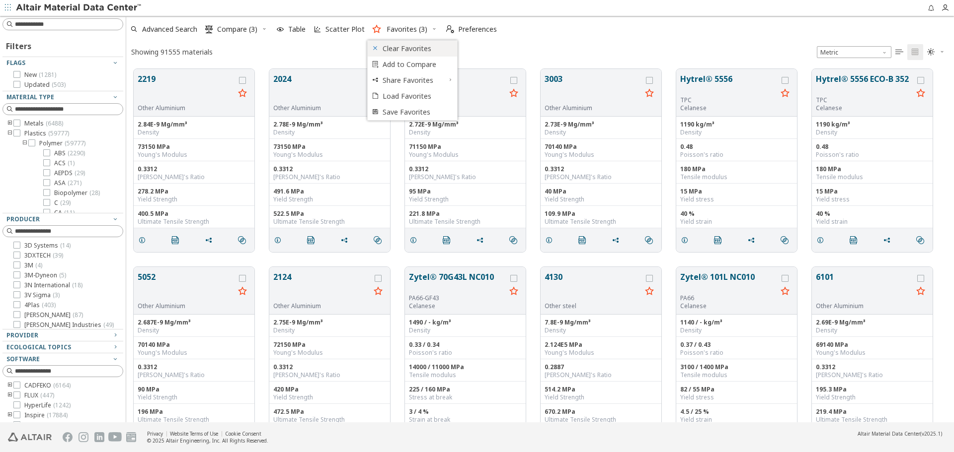
click at [440, 45] on span "Clear Favorites" at bounding box center [416, 49] width 69 height 16
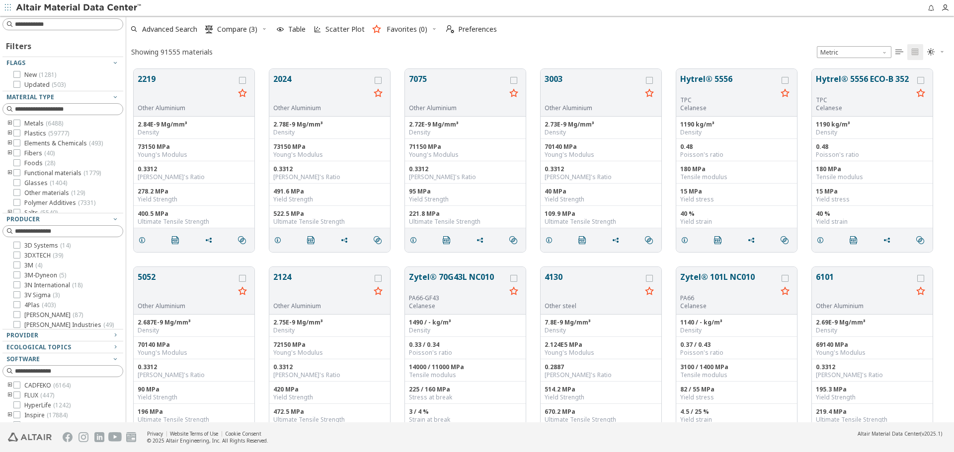
click at [628, 26] on div "Advanced Search  Compare (3) Table Scatter Plot Favorites (0)  Preferences" at bounding box center [535, 29] width 819 height 22
